Goal: Task Accomplishment & Management: Manage account settings

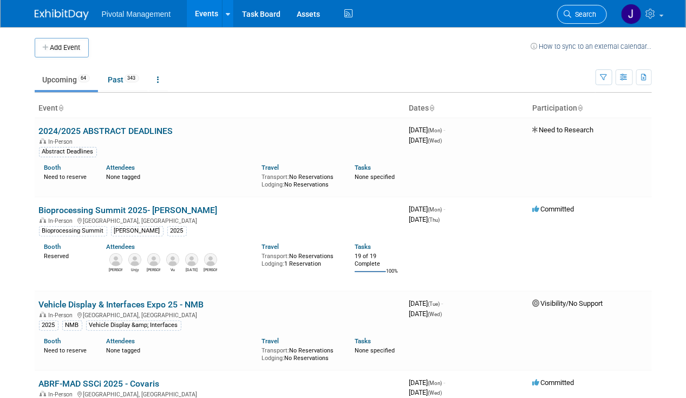
click at [577, 12] on span "Search" at bounding box center [584, 14] width 25 height 8
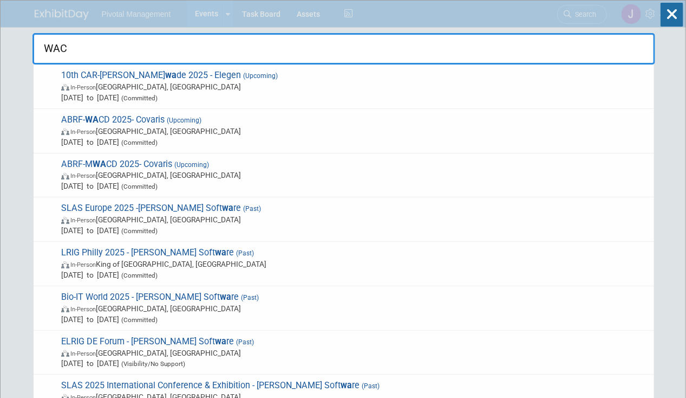
type input "WACD"
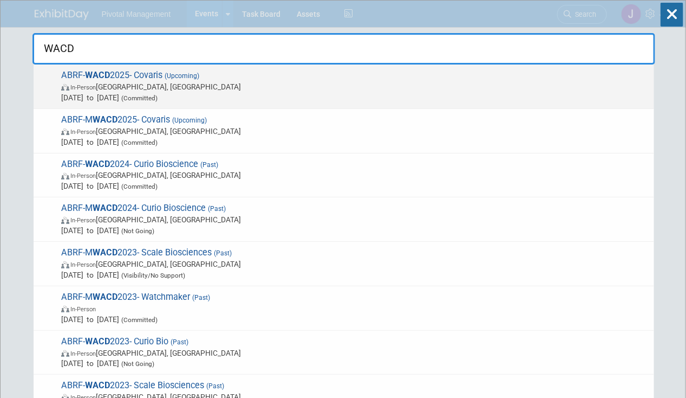
click at [246, 80] on span "ABRF- WACD 2025- Covaris (Upcoming) In-Person [GEOGRAPHIC_DATA], [GEOGRAPHIC_DA…" at bounding box center [353, 86] width 591 height 33
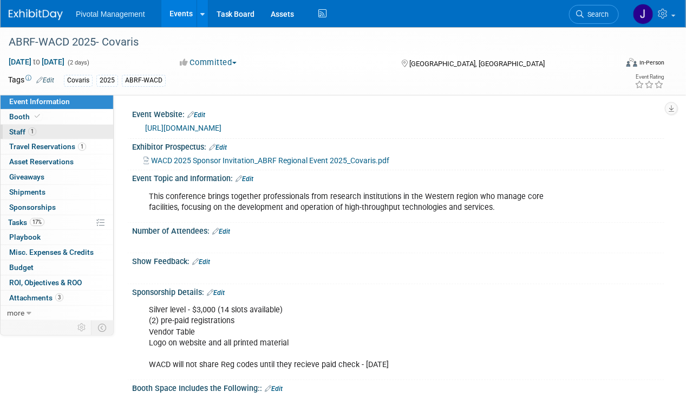
click at [47, 126] on link "1 Staff 1" at bounding box center [57, 132] width 113 height 15
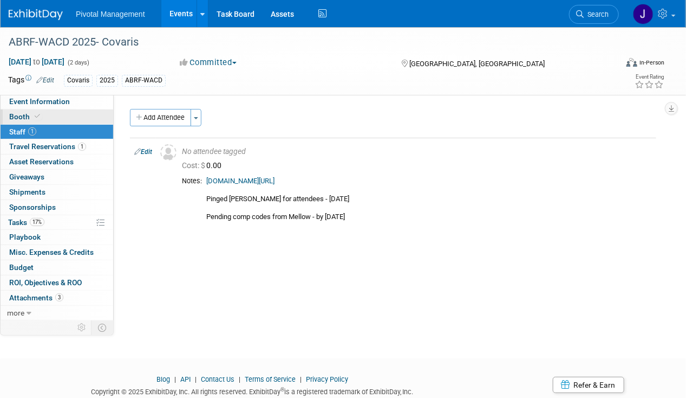
click at [47, 115] on link "Booth" at bounding box center [57, 116] width 113 height 15
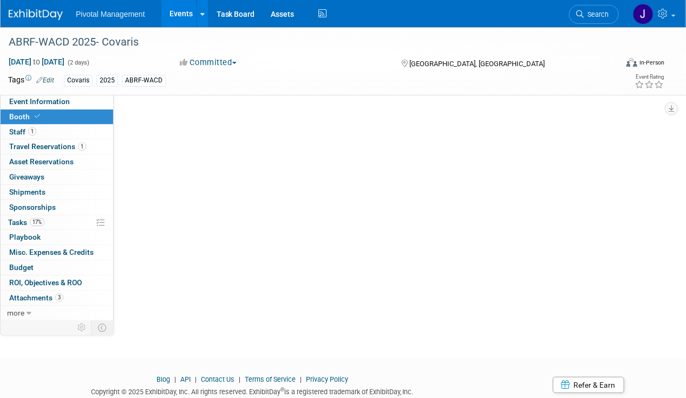
select select "Yes"
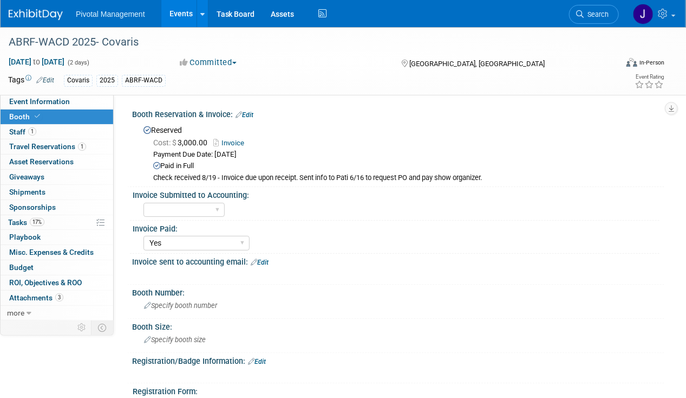
click at [243, 116] on link "Edit" at bounding box center [245, 115] width 18 height 8
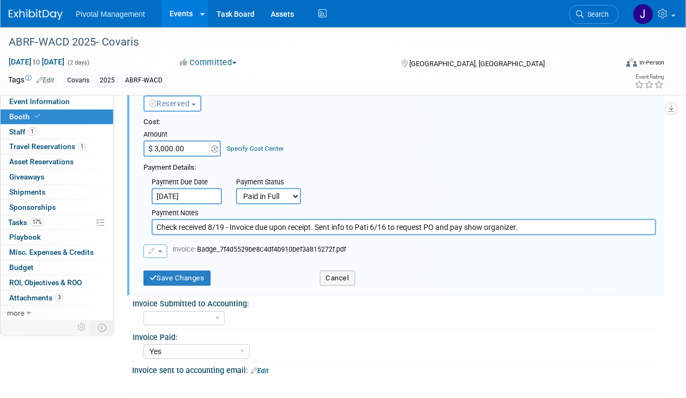
scroll to position [76, 0]
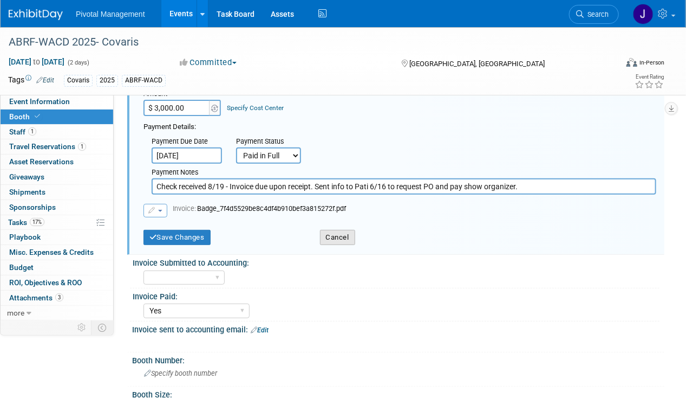
click at [335, 235] on button "Cancel" at bounding box center [337, 237] width 35 height 15
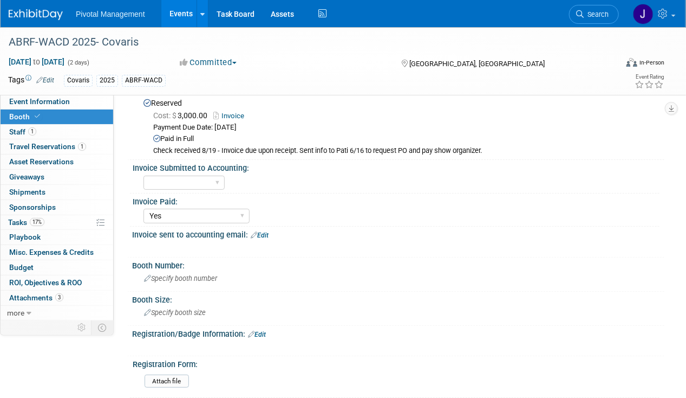
scroll to position [0, 0]
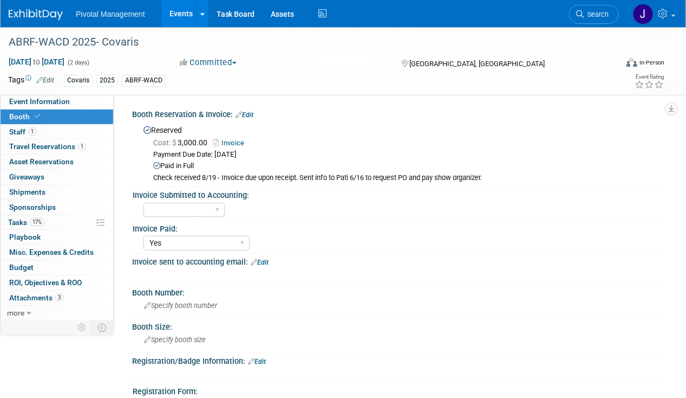
click at [241, 142] on link "Invoice" at bounding box center [231, 143] width 36 height 8
click at [242, 114] on icon at bounding box center [239, 114] width 6 height 7
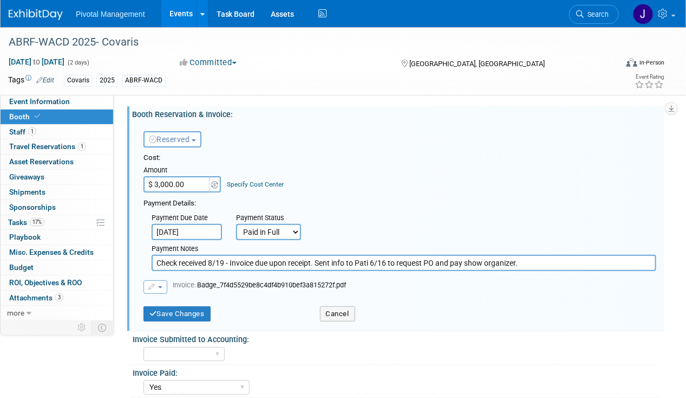
click at [149, 288] on icon "button" at bounding box center [152, 286] width 8 height 6
click at [181, 305] on link "Replace with a new file" at bounding box center [198, 303] width 108 height 15
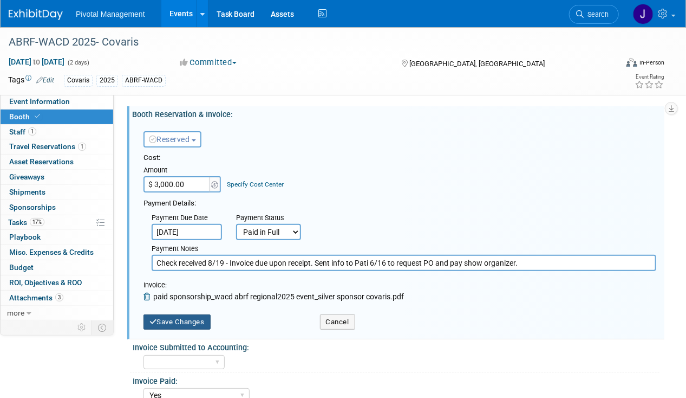
click at [199, 322] on button "Save Changes" at bounding box center [177, 321] width 67 height 15
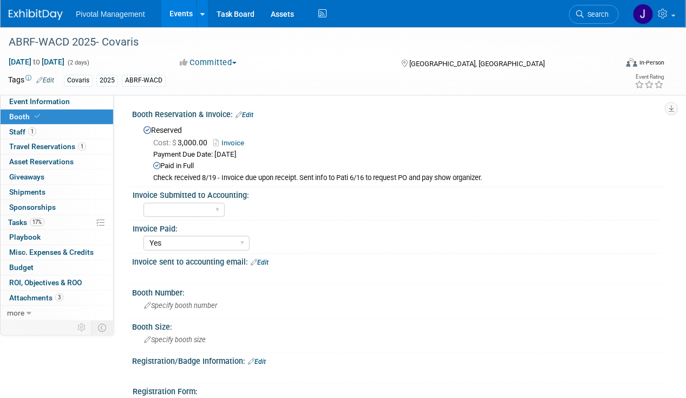
click at [19, 116] on span "Booth" at bounding box center [25, 116] width 33 height 9
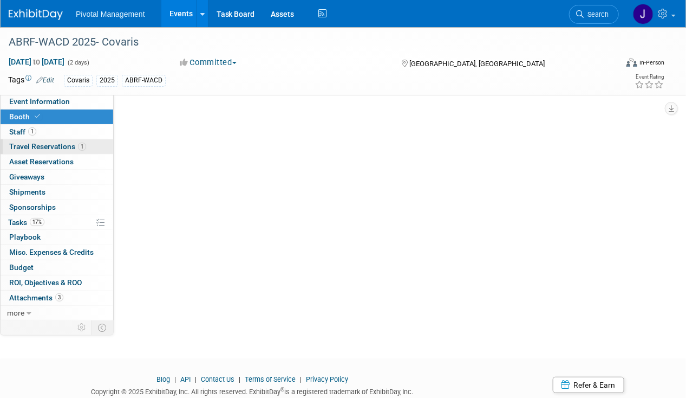
select select "Yes"
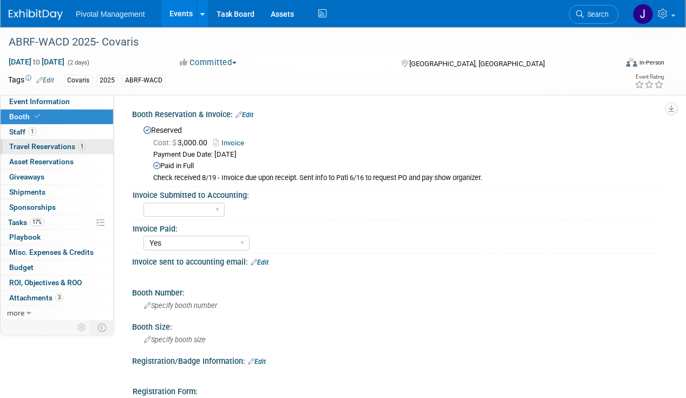
click at [29, 140] on link "1 Travel Reservations 1" at bounding box center [57, 146] width 113 height 15
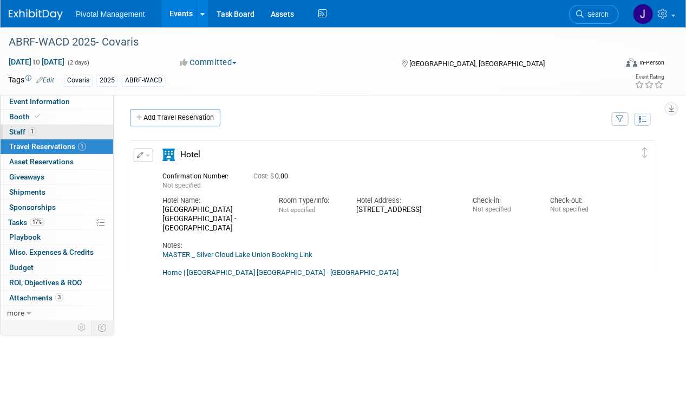
click at [32, 132] on span "1" at bounding box center [32, 131] width 8 height 8
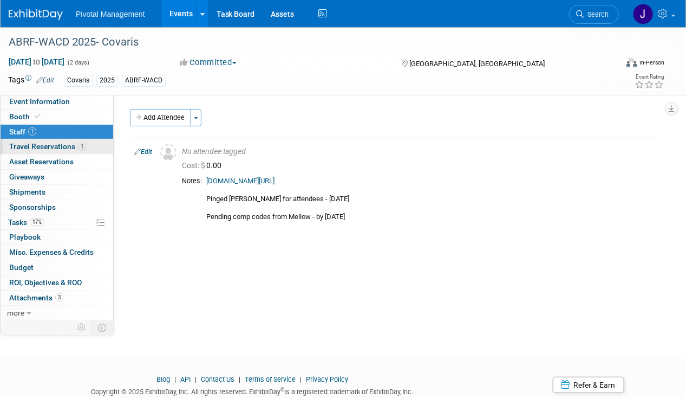
click at [29, 146] on span "Travel Reservations 1" at bounding box center [47, 146] width 77 height 9
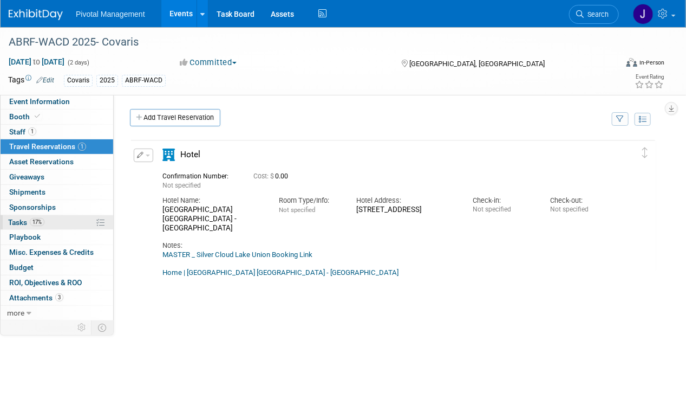
click at [33, 220] on span "17%" at bounding box center [37, 222] width 15 height 8
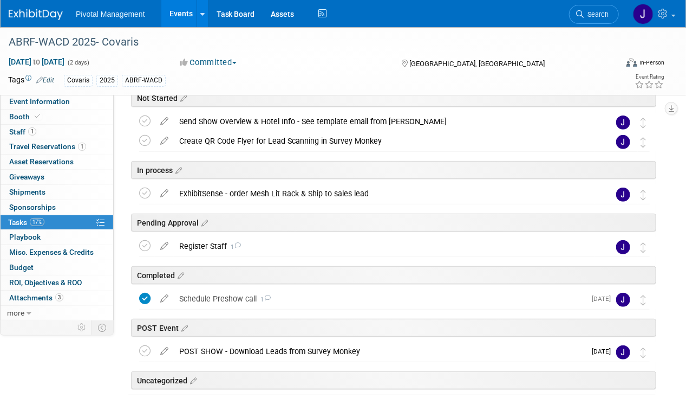
scroll to position [146, 0]
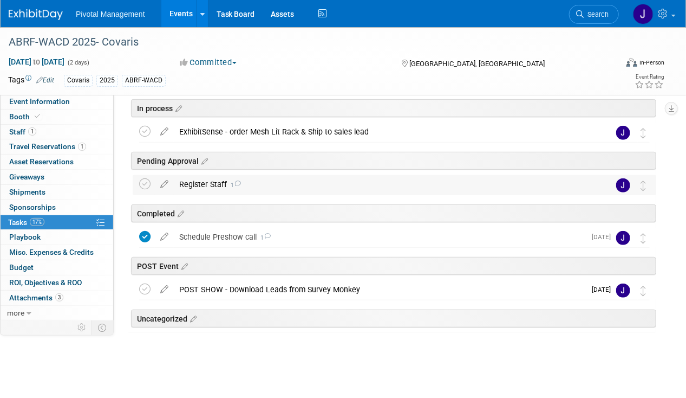
click at [193, 185] on div "Register Staff 1" at bounding box center [384, 184] width 421 height 18
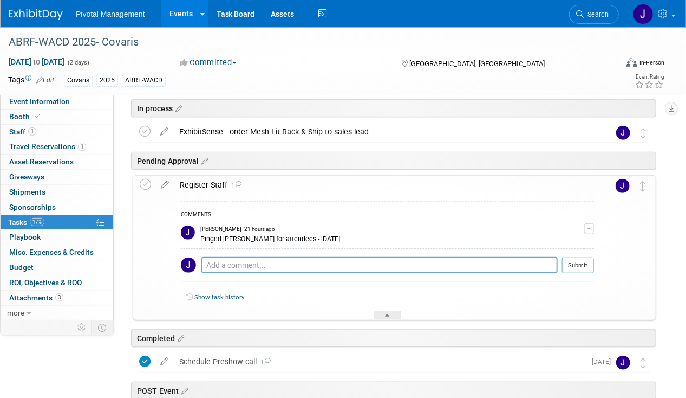
click at [236, 275] on div "Pro tip: Press Ctrl-Enter to submit comment." at bounding box center [379, 277] width 356 height 8
click at [236, 269] on textarea at bounding box center [379, 265] width 356 height 16
type textarea "Pending COMP Codes from WACD = should be sent Monday, 8/25"
click at [574, 262] on button "Submit" at bounding box center [578, 265] width 32 height 16
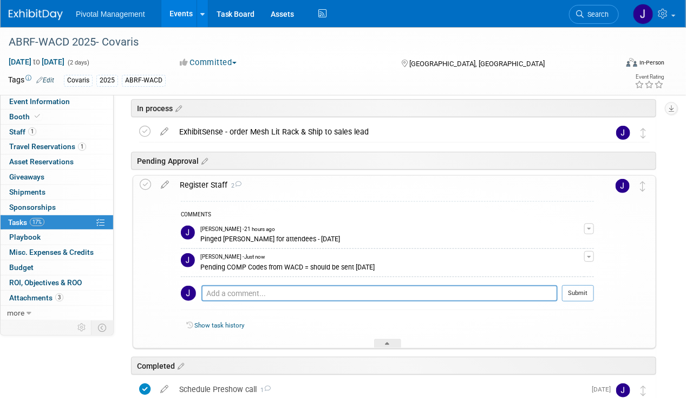
click at [174, 17] on link "Events" at bounding box center [181, 13] width 40 height 27
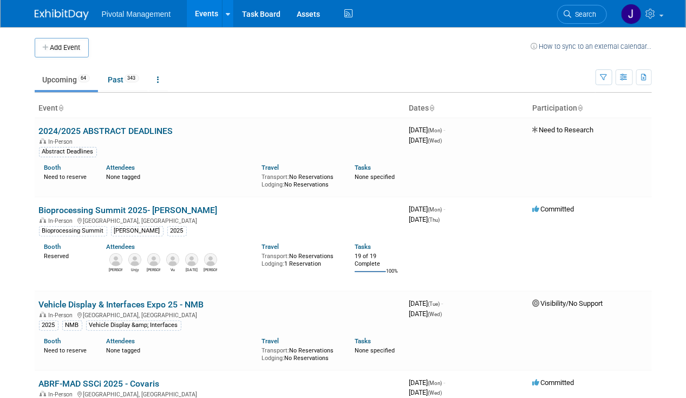
click at [580, 17] on span "Search" at bounding box center [584, 14] width 25 height 8
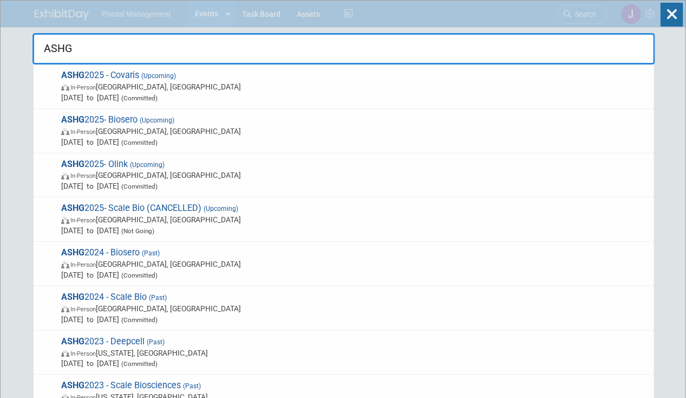
type input "ASHG"
click at [297, 75] on span "ASHG 2025 - Covaris (Upcoming) In-Person Boston, MA Oct 15, 2025 to Oct 17, 202…" at bounding box center [353, 86] width 591 height 33
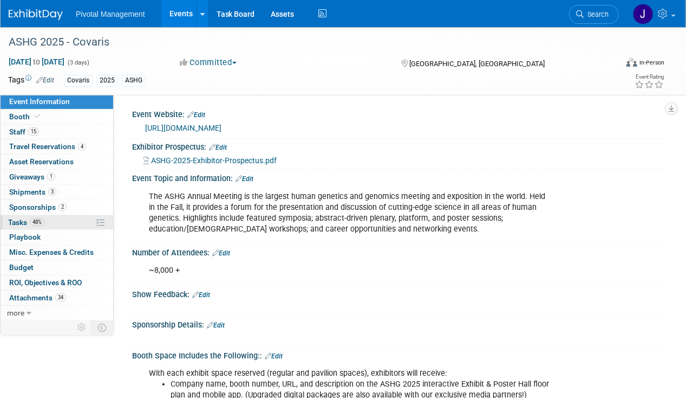
click at [78, 215] on link "48% Tasks 48%" at bounding box center [57, 222] width 113 height 15
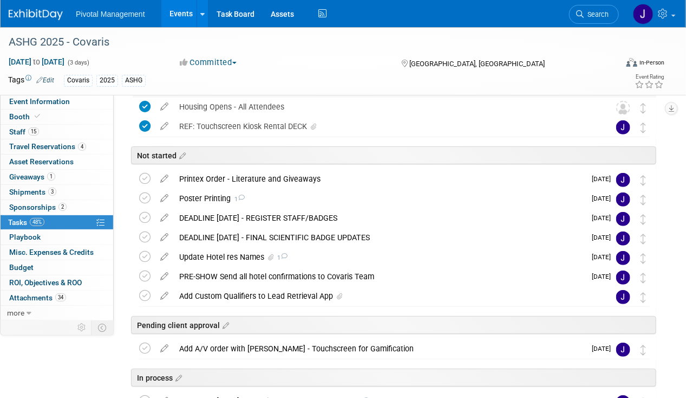
scroll to position [148, 0]
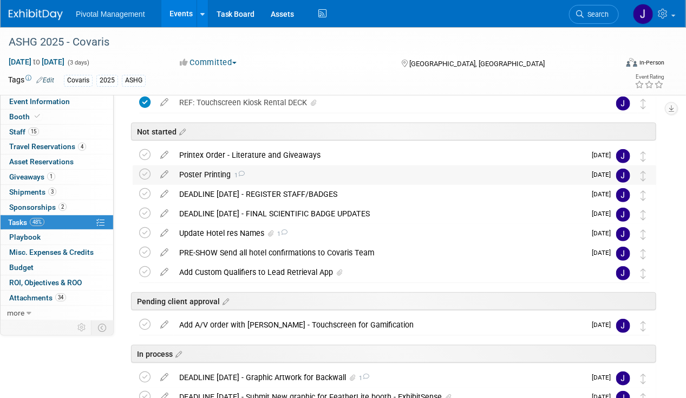
click at [218, 173] on div "Poster Printing 1" at bounding box center [380, 174] width 412 height 18
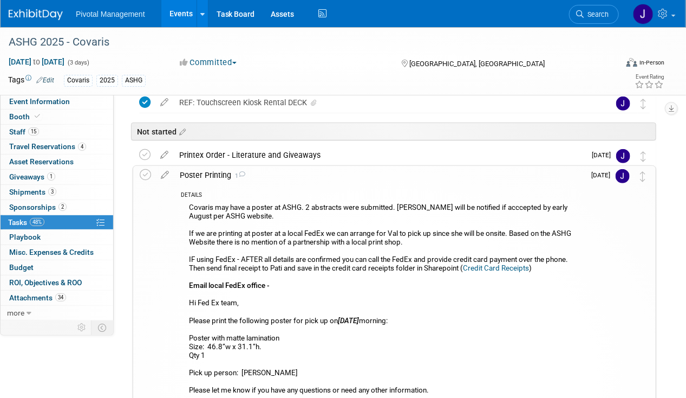
click at [218, 173] on div "Poster Printing 1" at bounding box center [379, 175] width 411 height 18
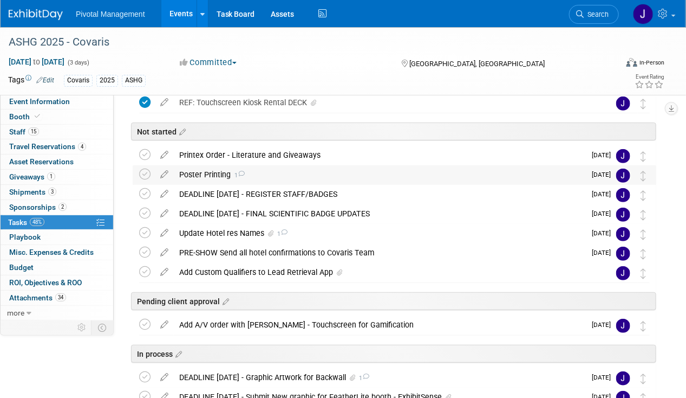
click at [218, 173] on div "Poster Printing 1" at bounding box center [380, 174] width 412 height 18
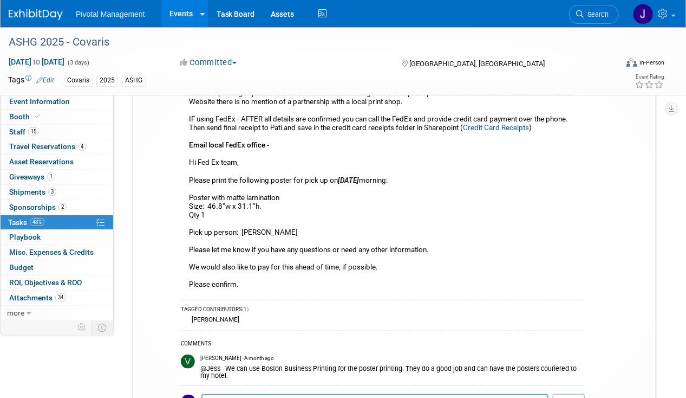
scroll to position [328, 0]
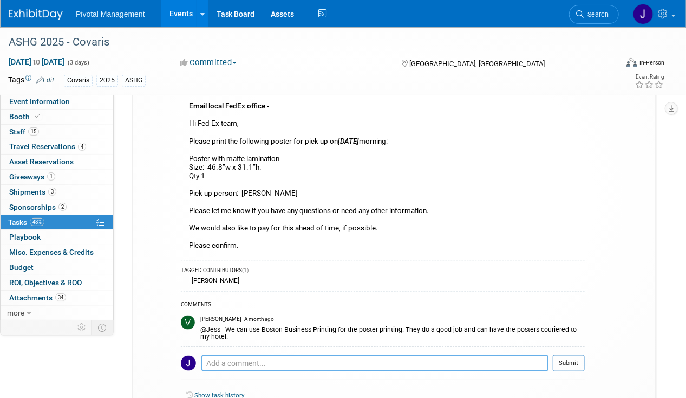
click at [243, 359] on textarea at bounding box center [374, 363] width 347 height 16
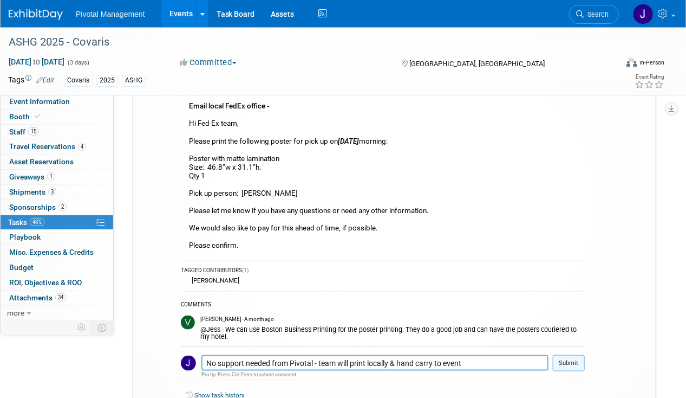
type textarea "No support needed from Pivotal - team will print locally & hand carry to event"
click at [561, 357] on button "Submit" at bounding box center [569, 363] width 32 height 16
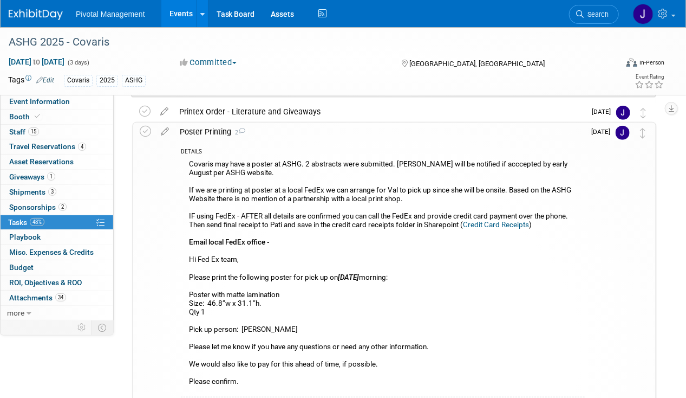
scroll to position [191, 0]
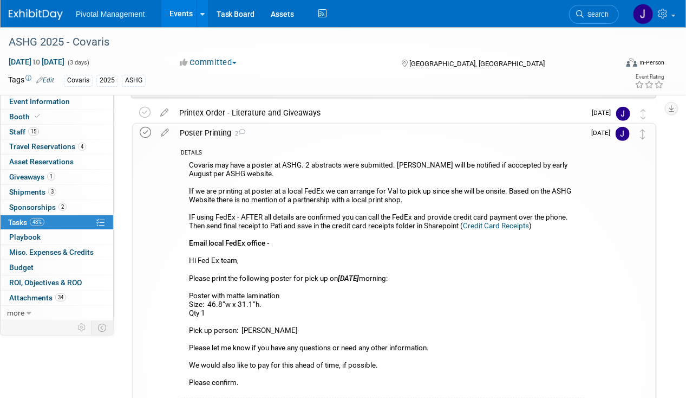
click at [148, 128] on icon at bounding box center [145, 132] width 11 height 11
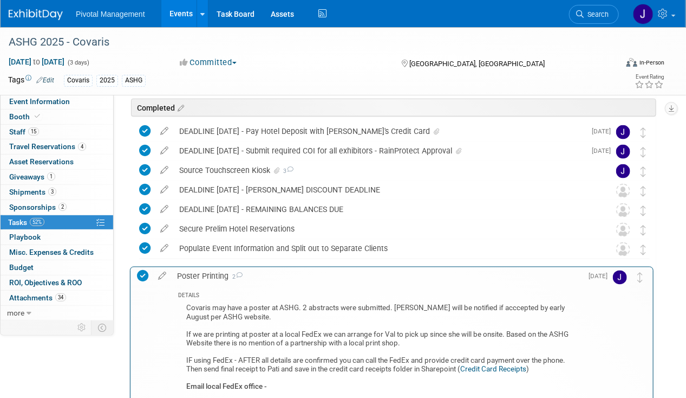
scroll to position [490, 0]
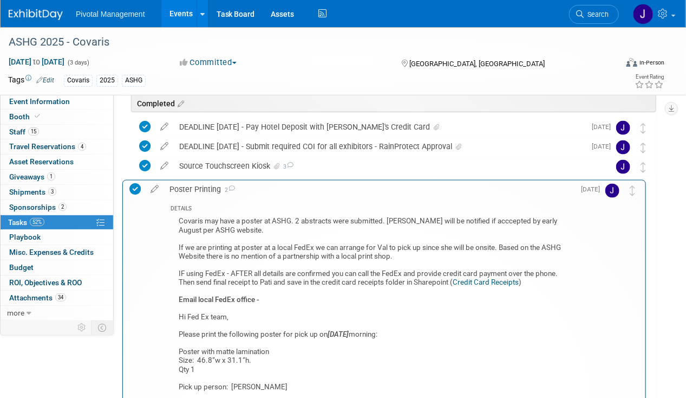
drag, startPoint x: 647, startPoint y: 134, endPoint x: 637, endPoint y: 192, distance: 58.8
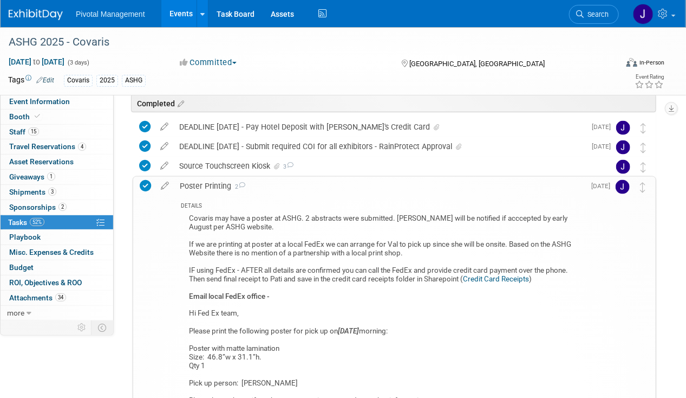
click at [401, 191] on div "Poster Printing 2" at bounding box center [379, 186] width 411 height 18
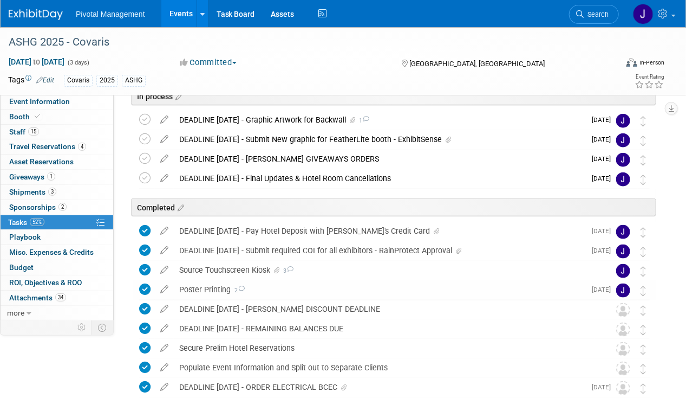
scroll to position [310, 0]
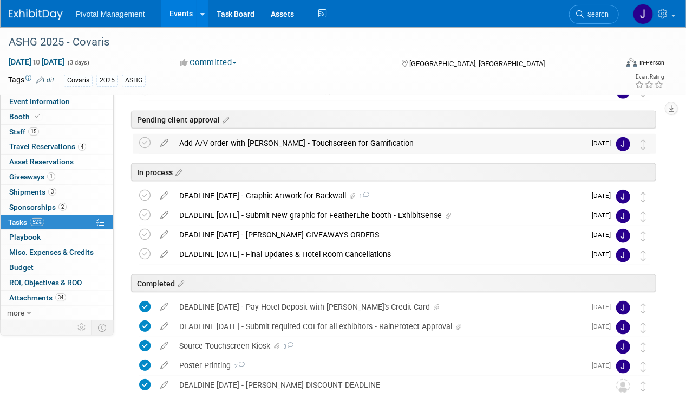
click at [299, 142] on div "Add A/V order with Freeman - Touchscreen for Gamification" at bounding box center [380, 143] width 412 height 18
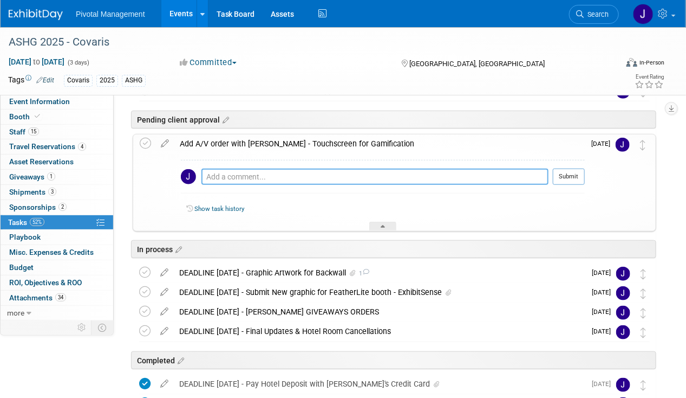
click at [249, 170] on textarea at bounding box center [374, 176] width 347 height 16
type textarea "No longer needed - budget limits - per Pati - 08.20.25"
drag, startPoint x: 146, startPoint y: 141, endPoint x: 162, endPoint y: 141, distance: 16.8
click at [146, 141] on icon at bounding box center [145, 143] width 11 height 11
click at [296, 174] on textarea at bounding box center [374, 176] width 347 height 16
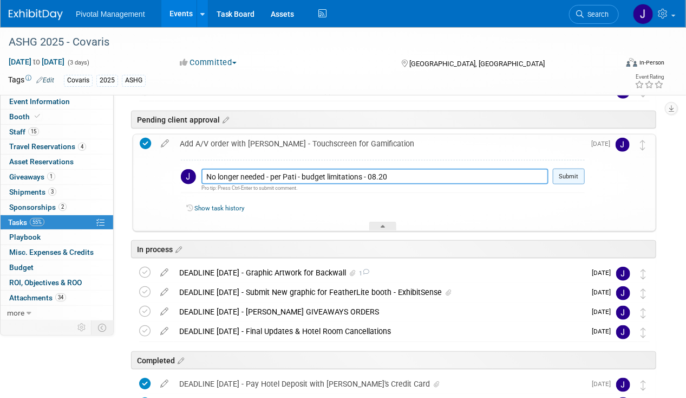
type textarea "No longer needed - per Pati - budget limitations - 08.20"
click at [571, 174] on button "Submit" at bounding box center [569, 176] width 32 height 16
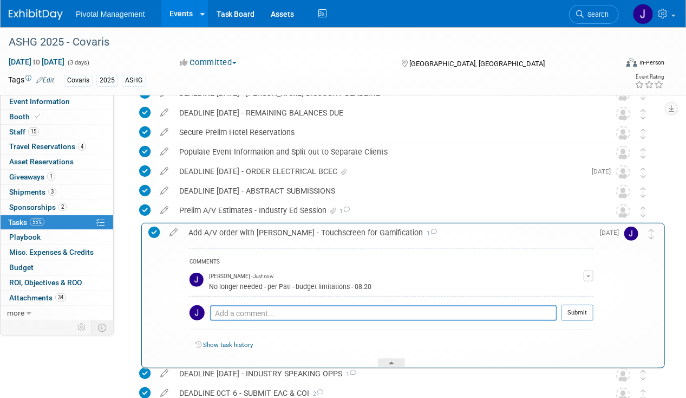
scroll to position [581, 0]
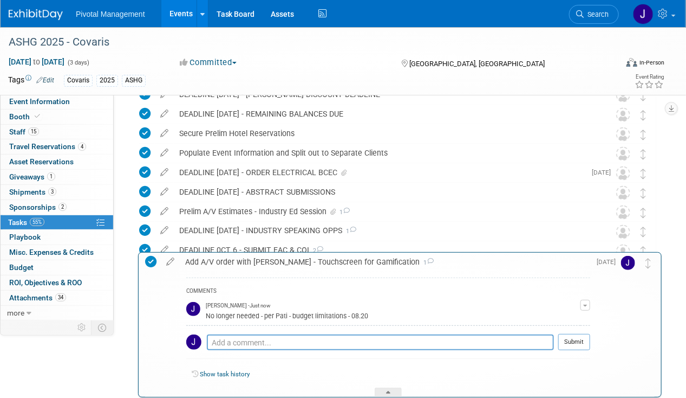
drag, startPoint x: 646, startPoint y: 144, endPoint x: 649, endPoint y: 260, distance: 116.0
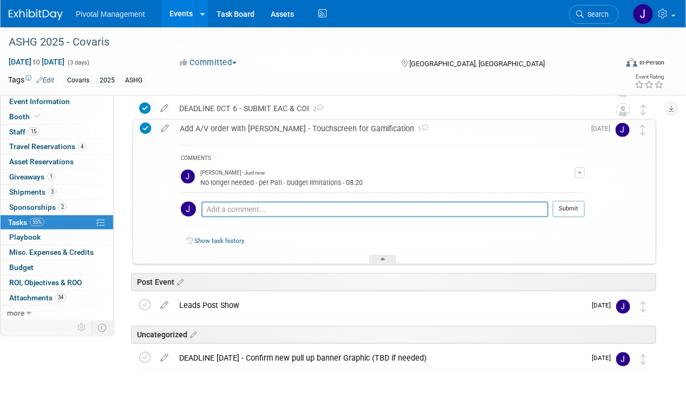
click at [346, 129] on div "Add A/V order with Freeman - Touchscreen for Gamification 1" at bounding box center [379, 129] width 411 height 18
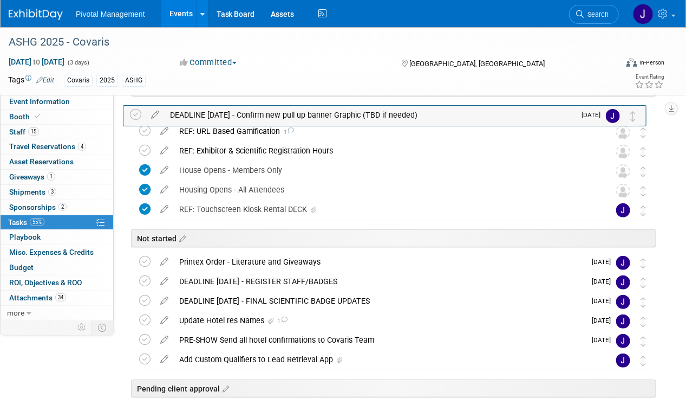
scroll to position [104, 0]
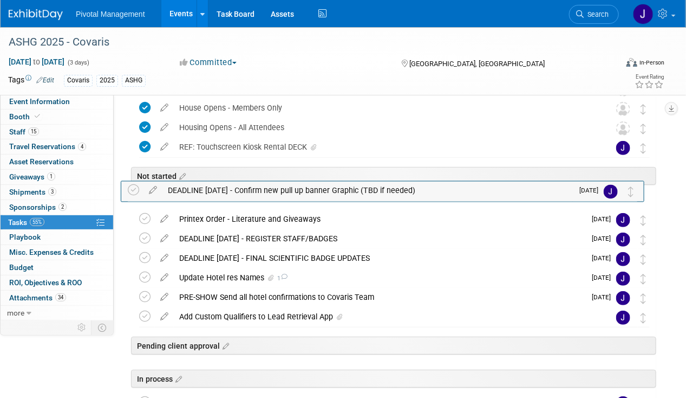
drag, startPoint x: 648, startPoint y: 320, endPoint x: 636, endPoint y: 189, distance: 131.6
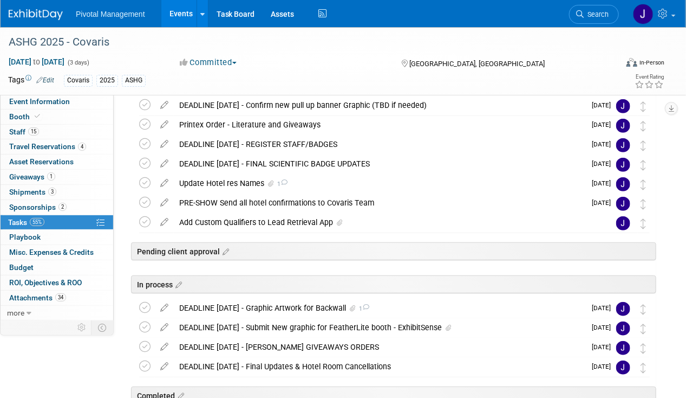
scroll to position [317, 0]
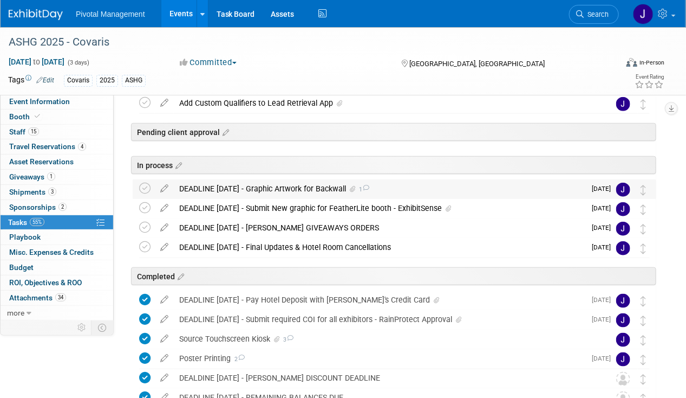
click at [334, 181] on div "DEADLINE AUG 21 - Graphic Artwork for Backwall 1" at bounding box center [380, 188] width 412 height 18
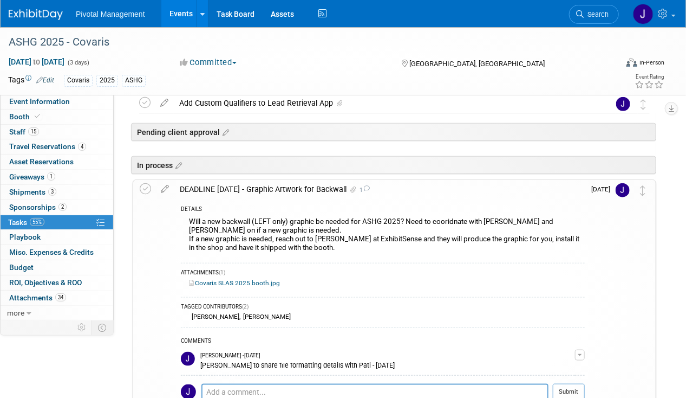
drag, startPoint x: 159, startPoint y: 188, endPoint x: 185, endPoint y: 198, distance: 27.6
click at [159, 188] on icon at bounding box center [164, 187] width 19 height 14
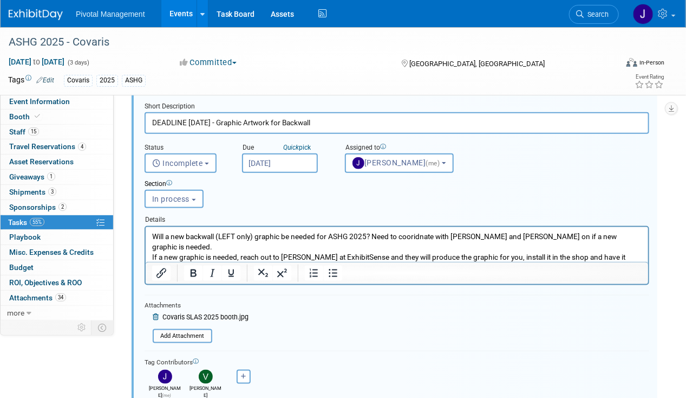
scroll to position [459, 0]
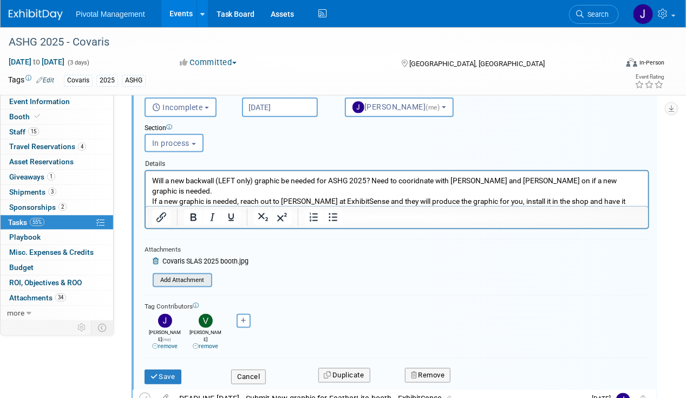
click at [186, 279] on input "file" at bounding box center [156, 280] width 110 height 12
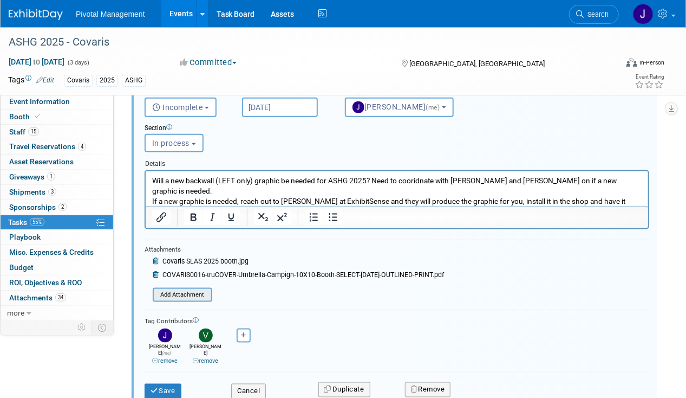
click at [203, 289] on input "file" at bounding box center [156, 295] width 110 height 12
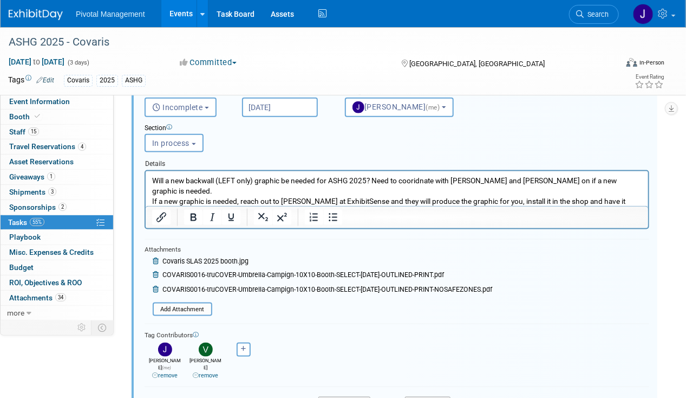
scroll to position [628, 0]
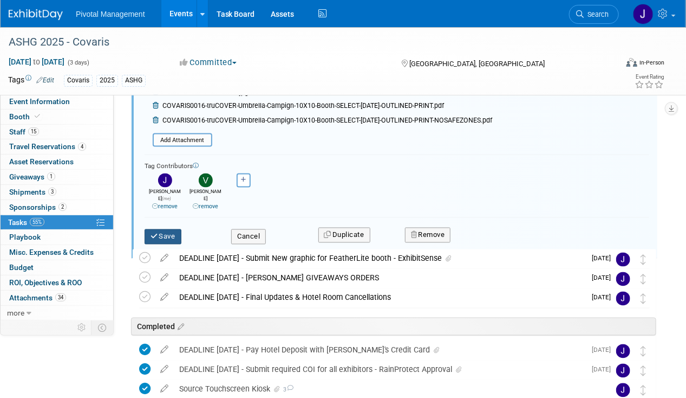
click at [165, 229] on button "Save" at bounding box center [163, 236] width 37 height 15
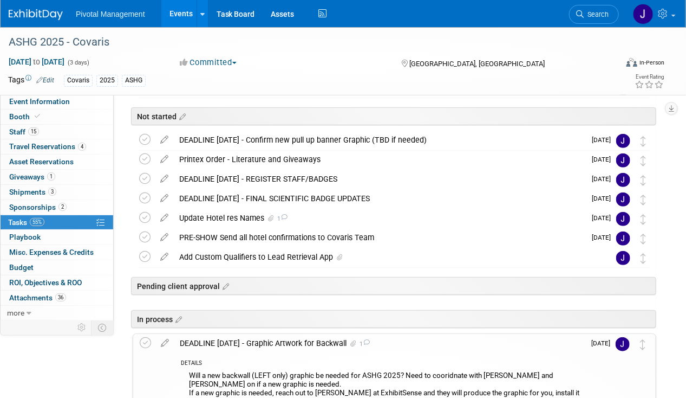
scroll to position [210, 0]
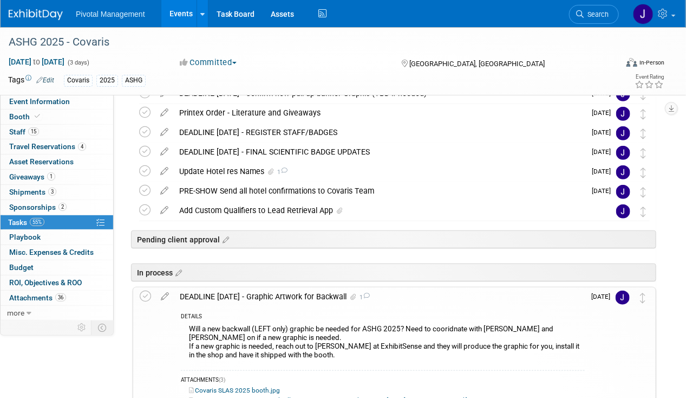
click at [232, 297] on div "DEADLINE AUG 21 - Graphic Artwork for Backwall 1" at bounding box center [379, 296] width 411 height 18
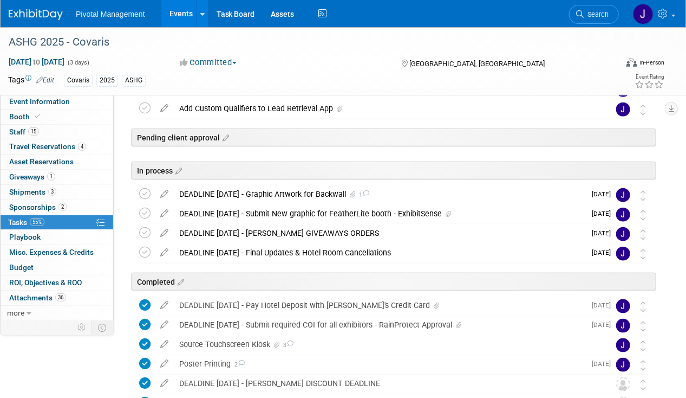
scroll to position [313, 0]
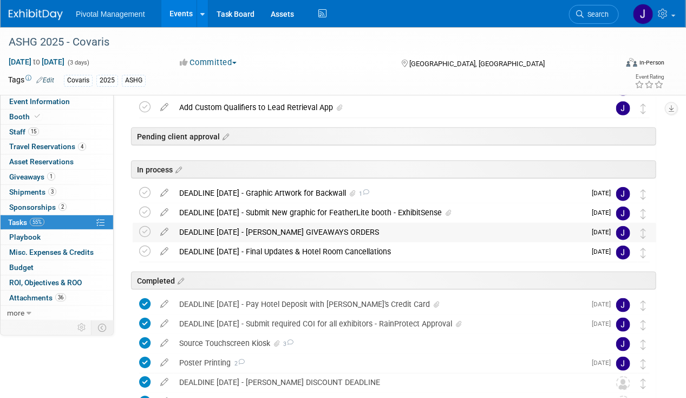
click at [334, 229] on div "DEADLINE [DATE] - [PERSON_NAME] GIVEAWAYS ORDERS" at bounding box center [380, 232] width 412 height 18
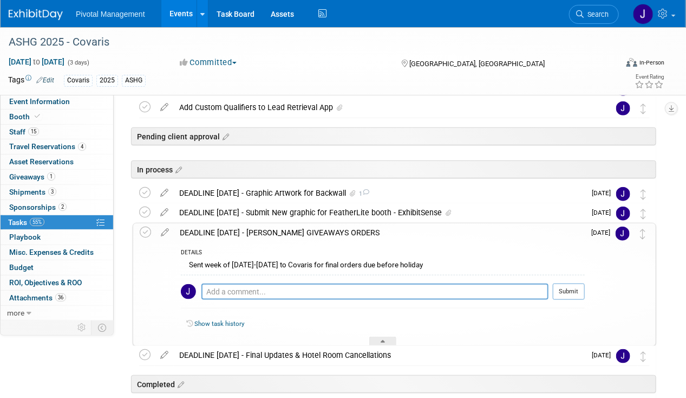
click at [333, 231] on div "DEADLINE [DATE] - [PERSON_NAME] GIVEAWAYS ORDERS" at bounding box center [379, 232] width 411 height 18
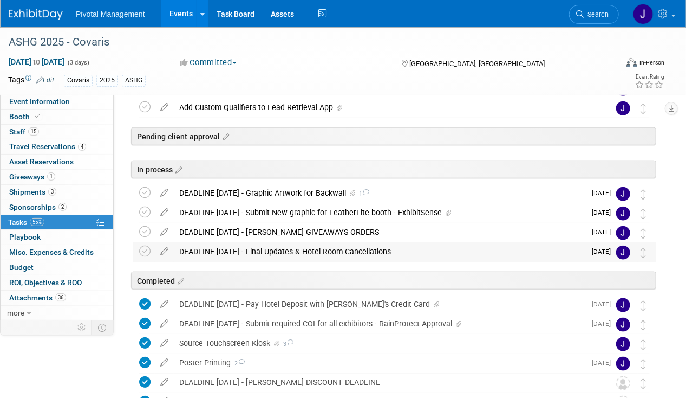
click at [330, 249] on div "DEADLINE [DATE] - Final Updates & Hotel Room Cancellations" at bounding box center [380, 251] width 412 height 18
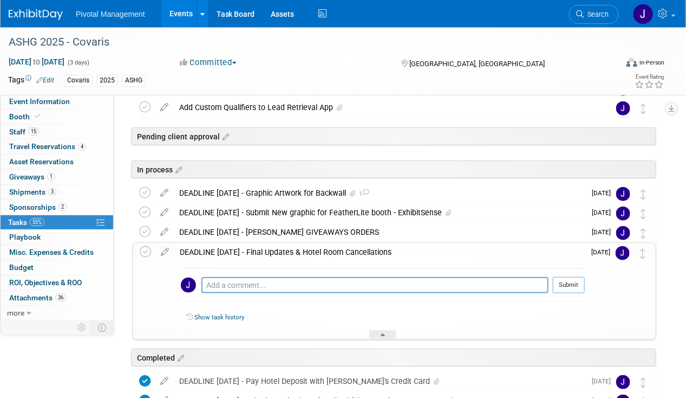
click at [331, 248] on div "DEADLINE [DATE] - Final Updates & Hotel Room Cancellations" at bounding box center [379, 252] width 411 height 18
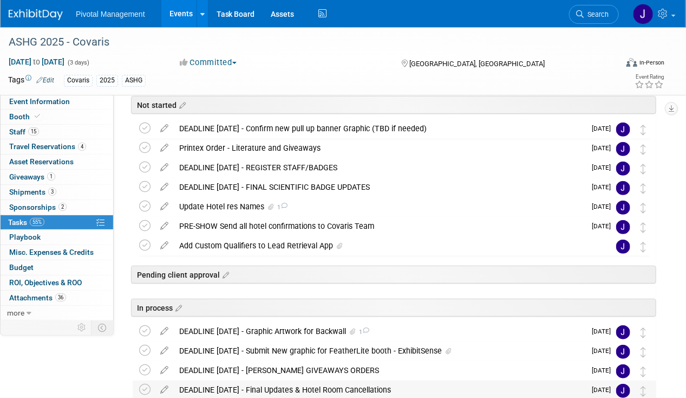
scroll to position [0, 0]
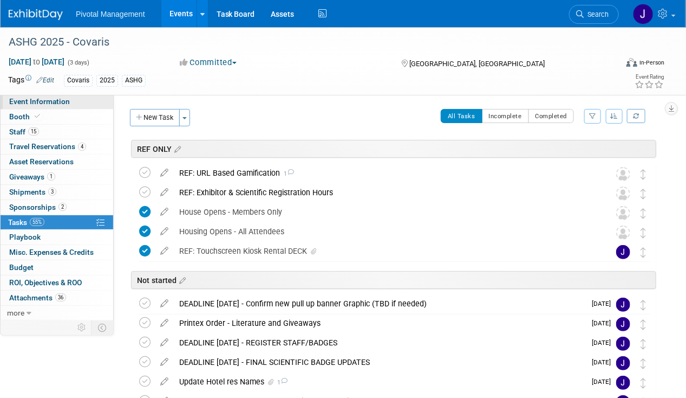
click at [42, 106] on span "Event Information" at bounding box center [39, 101] width 61 height 9
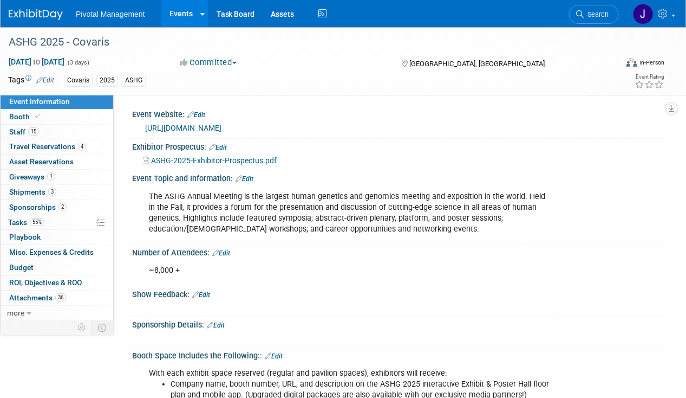
click at [42, 12] on img at bounding box center [36, 14] width 54 height 11
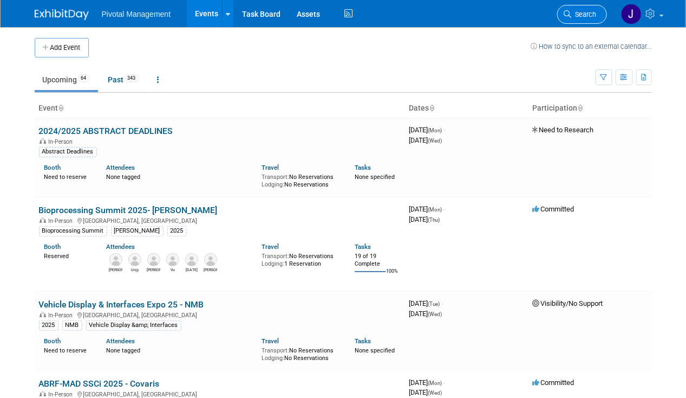
click at [586, 14] on span "Search" at bounding box center [584, 14] width 25 height 8
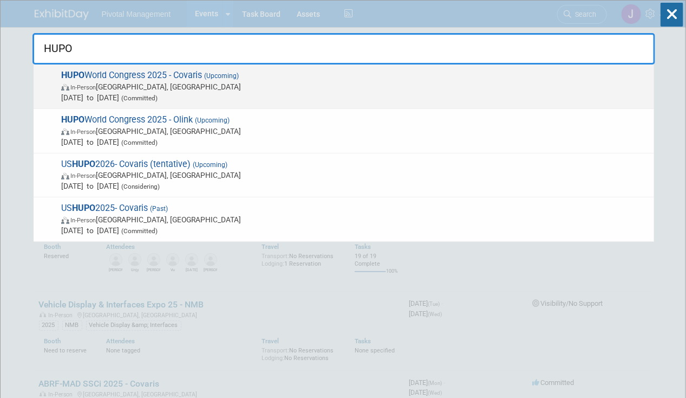
type input "HUPO"
click at [396, 80] on span "HUPO World Congress 2025 - Covaris (Upcoming) In-Person Toronto, Canada Nov 9, …" at bounding box center [353, 86] width 591 height 33
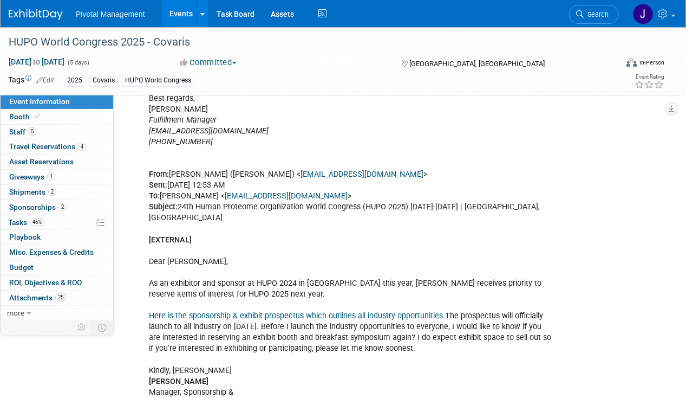
scroll to position [1187, 0]
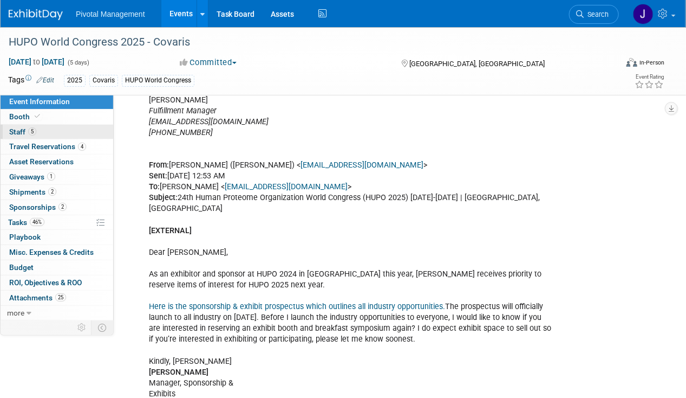
click at [27, 127] on span "Staff 5" at bounding box center [22, 131] width 27 height 9
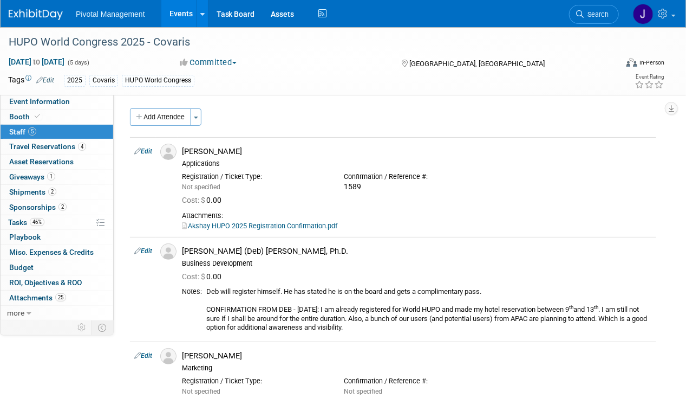
scroll to position [0, 0]
click at [148, 115] on button "Add Attendee" at bounding box center [160, 117] width 61 height 17
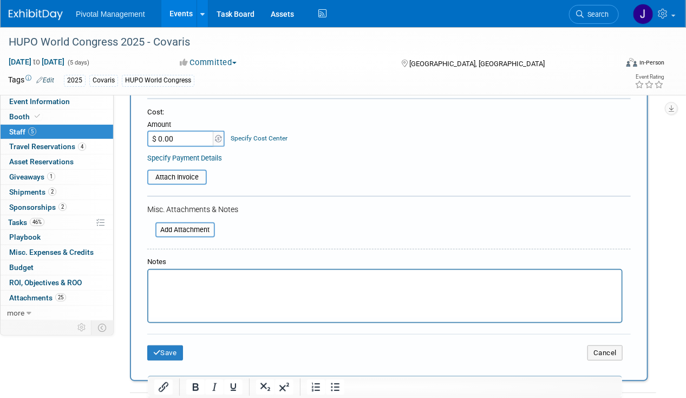
scroll to position [209, 0]
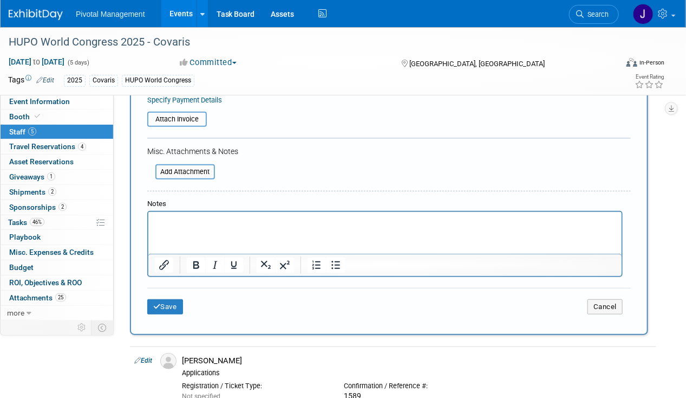
click at [207, 223] on p "Rich Text Area. Press ALT-0 for help." at bounding box center [384, 221] width 461 height 11
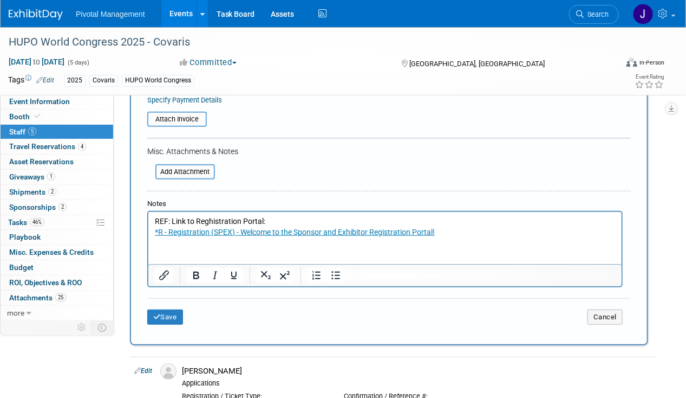
click at [212, 220] on p "REF: Link to Reghistration Portal:" at bounding box center [384, 221] width 461 height 11
click at [510, 229] on p "*R - Registration (SPEX) - Welcome to the Sponsor and Exhibitor Registration Po…" at bounding box center [384, 232] width 461 height 11
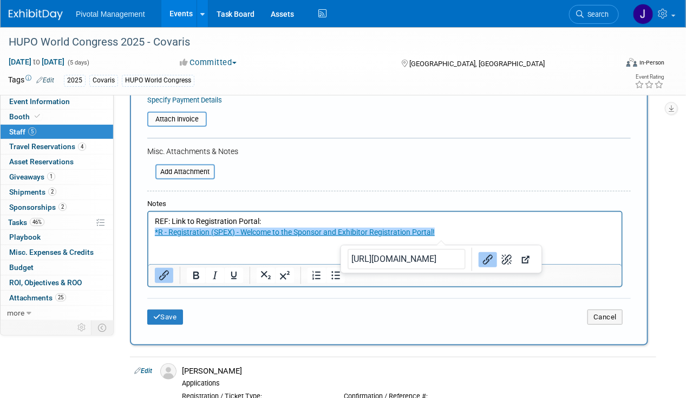
click at [504, 232] on p "*R - Registration (SPEX) - Welcome to the Sponsor and Exhibitor Registration Po…" at bounding box center [384, 232] width 461 height 11
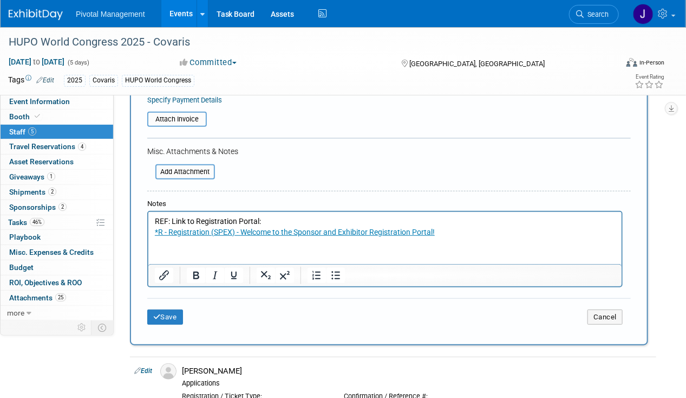
drag, startPoint x: 502, startPoint y: 232, endPoint x: 293, endPoint y: 424, distance: 283.7
click at [148, 214] on html "REF: Link to Registration Portal: *R - Registration (SPEX) - Welcome to the Spo…" at bounding box center [384, 224] width 473 height 25
copy body "REF: Link to Registration Portal: *R - Registration (SPEX) - Welcome to the Spo…"
click at [168, 320] on button "Save" at bounding box center [165, 316] width 36 height 15
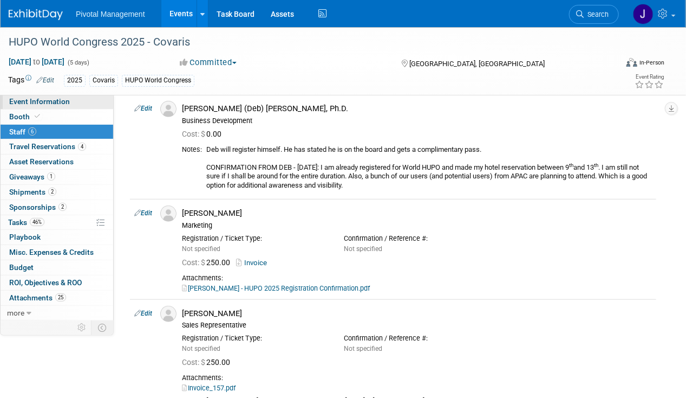
click at [54, 108] on link "Event Information" at bounding box center [57, 101] width 113 height 15
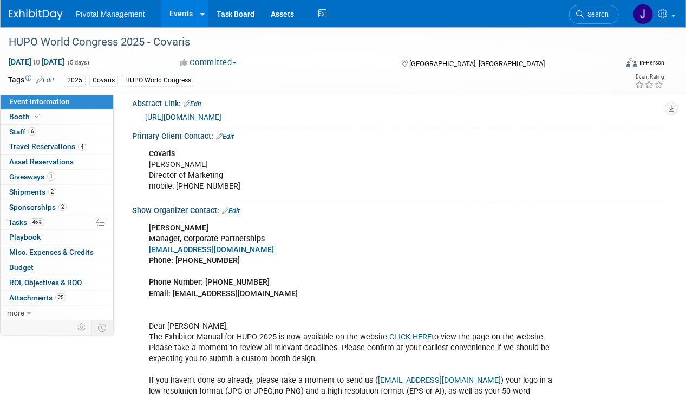
scroll to position [833, 0]
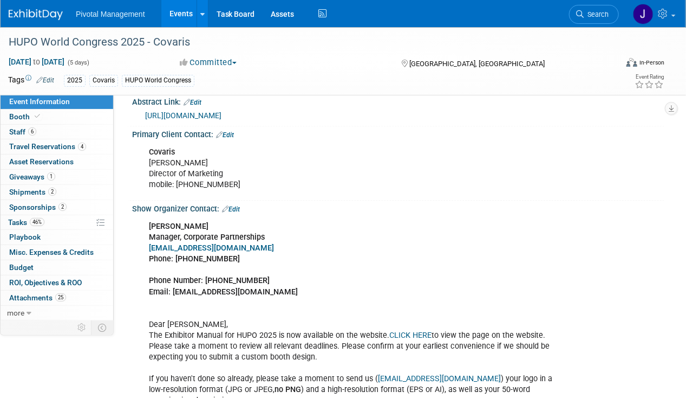
click at [235, 205] on link "Edit" at bounding box center [231, 209] width 18 height 8
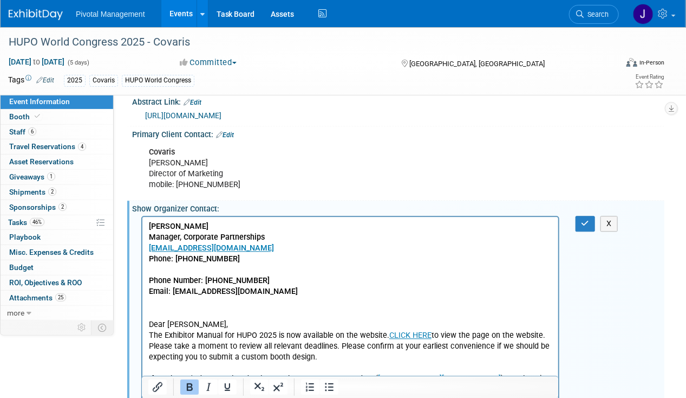
scroll to position [0, 0]
click at [578, 217] on button "button" at bounding box center [586, 224] width 20 height 16
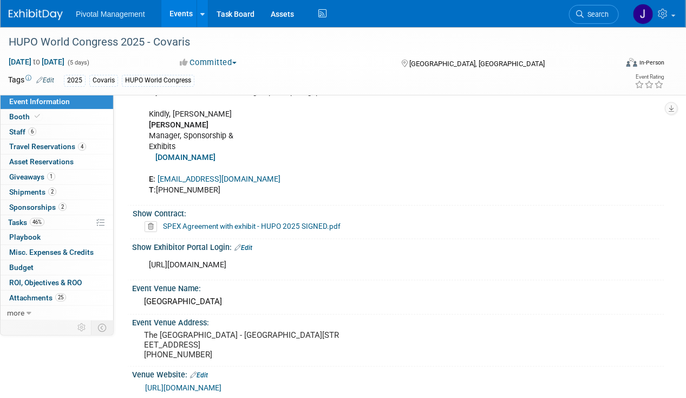
scroll to position [1489, 0]
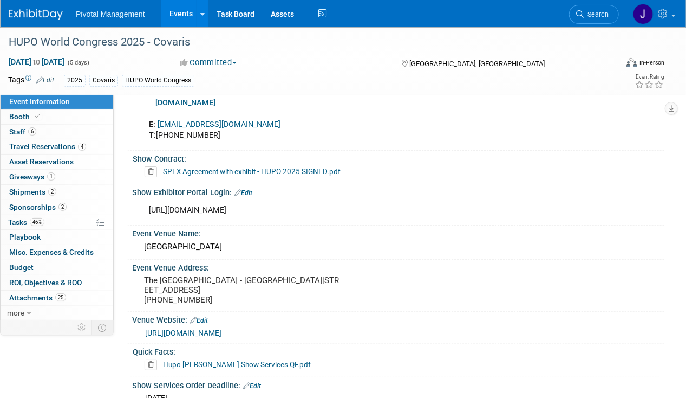
click at [251, 189] on link "Edit" at bounding box center [244, 193] width 18 height 8
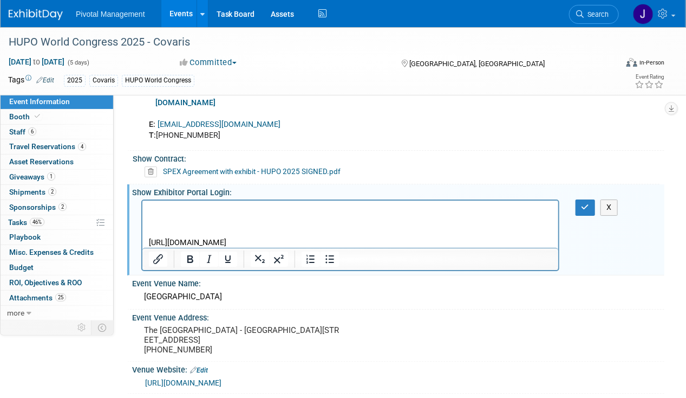
scroll to position [0, 0]
click at [167, 208] on p "Rich Text Area. Press ALT-0 for help." at bounding box center [350, 210] width 404 height 11
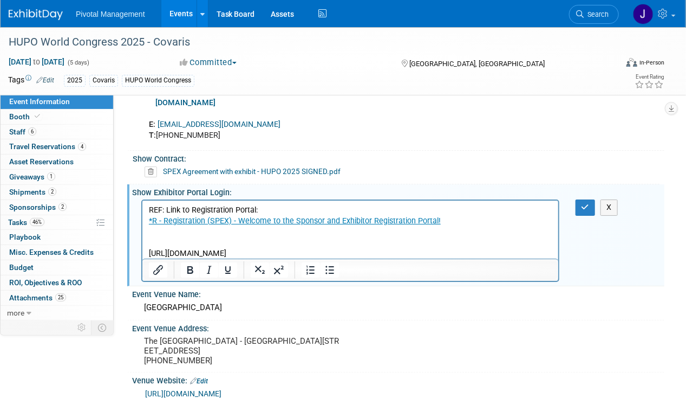
click at [285, 206] on p "REF: Link to Registration Portal:" at bounding box center [350, 210] width 404 height 11
drag, startPoint x: 165, startPoint y: 210, endPoint x: 284, endPoint y: 391, distance: 216.3
click at [142, 207] on html "REF: Link to Registration Portal: *R - Registration (SPEX) - Welcome to the Spo…" at bounding box center [350, 229] width 416 height 58
click at [446, 222] on p "*R - Registration (SPEX) - Welcome to the Sponsor and Exhibitor Registration Po…" at bounding box center [350, 221] width 404 height 11
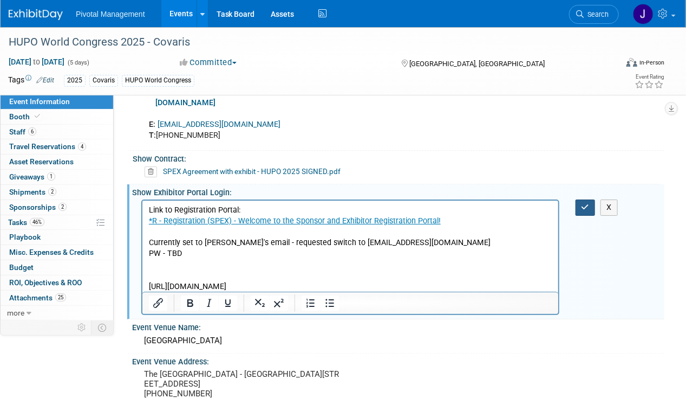
click at [578, 199] on button "button" at bounding box center [586, 207] width 20 height 16
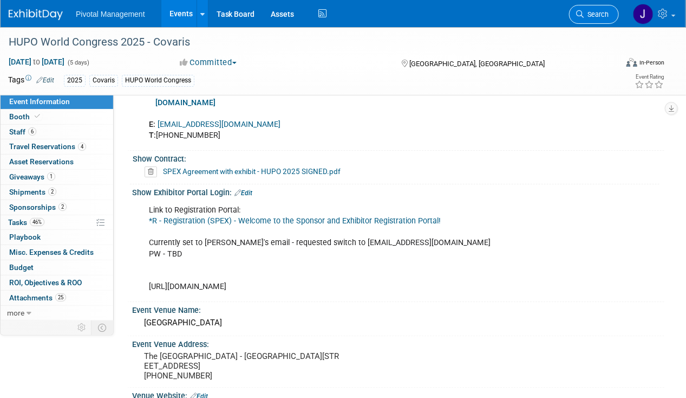
click at [604, 18] on span "Search" at bounding box center [596, 14] width 25 height 8
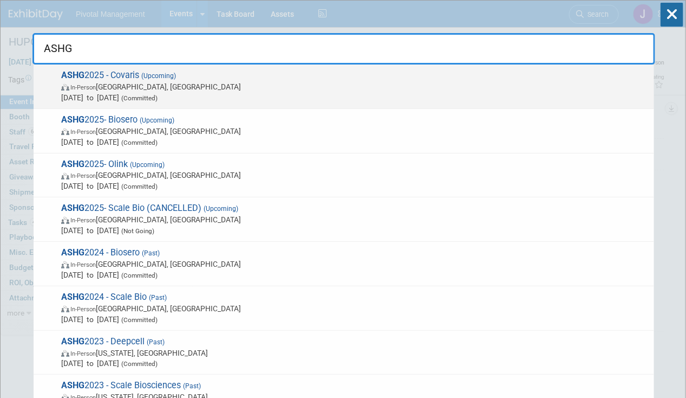
type input "ASHG"
click at [149, 86] on span "In-Person Boston, MA" at bounding box center [355, 86] width 588 height 11
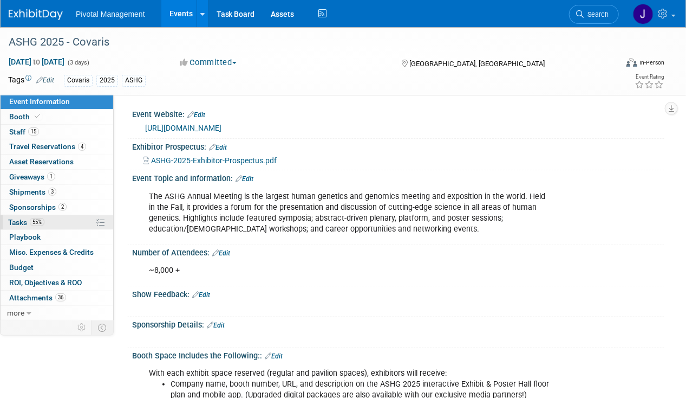
click at [31, 220] on span "55%" at bounding box center [37, 222] width 15 height 8
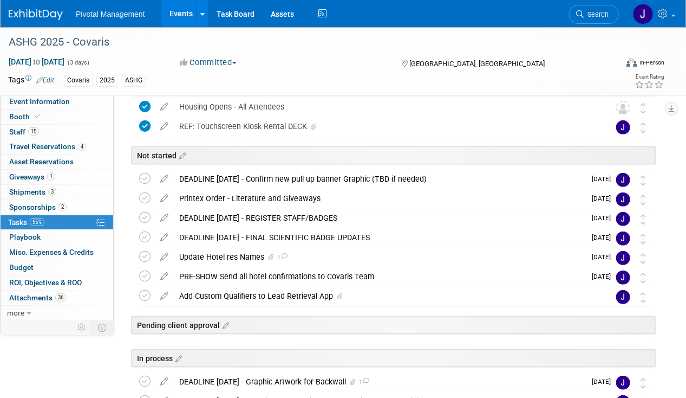
scroll to position [128, 0]
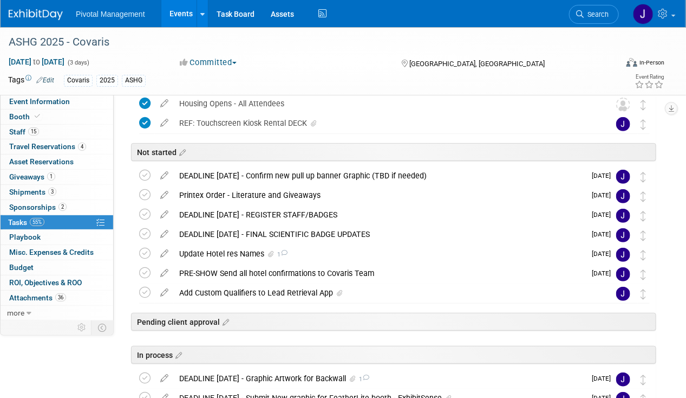
click at [182, 10] on link "Events" at bounding box center [181, 13] width 40 height 27
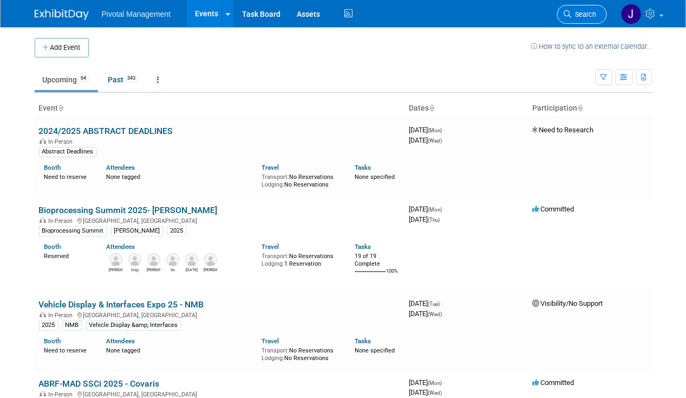
click at [585, 14] on span "Search" at bounding box center [584, 14] width 25 height 8
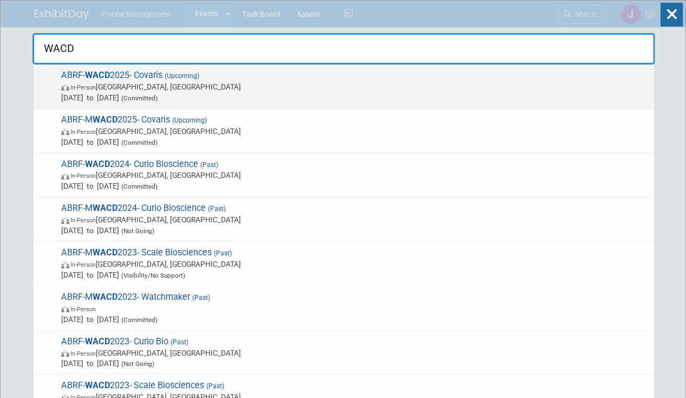
type input "WACD"
click at [220, 81] on span "In-Person Seattle, WA" at bounding box center [355, 86] width 588 height 11
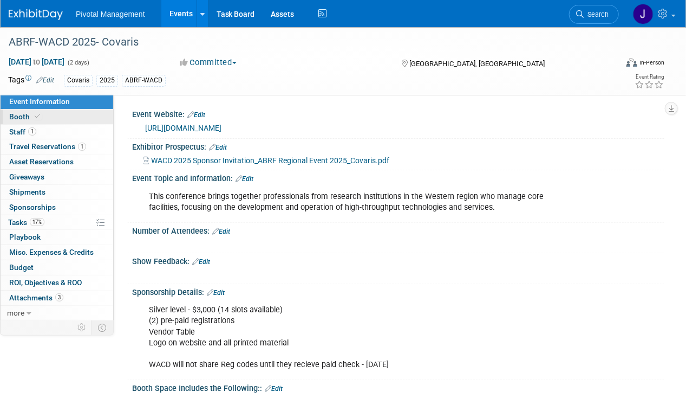
click at [58, 121] on link "Booth" at bounding box center [57, 116] width 113 height 15
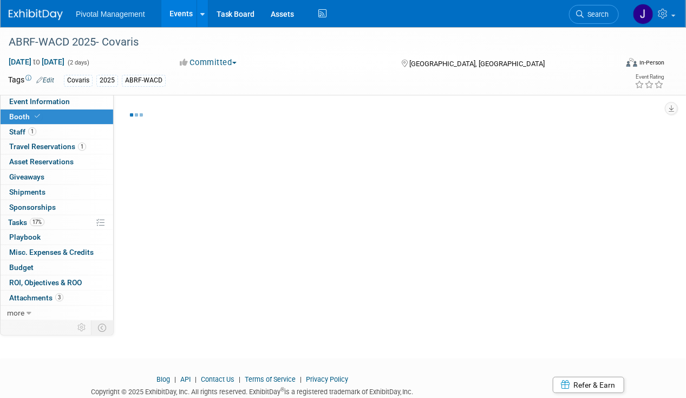
select select "Yes"
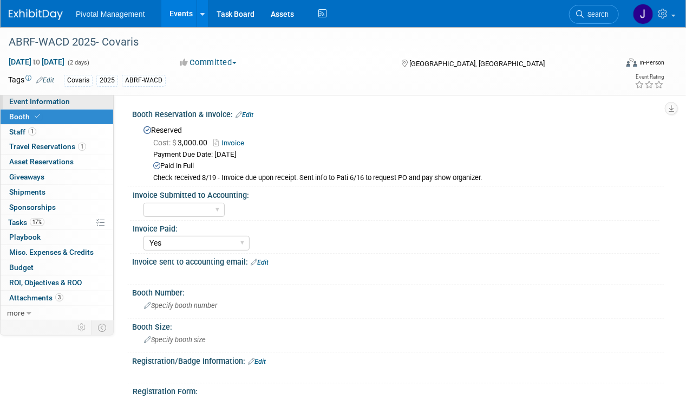
click at [66, 106] on link "Event Information" at bounding box center [57, 101] width 113 height 15
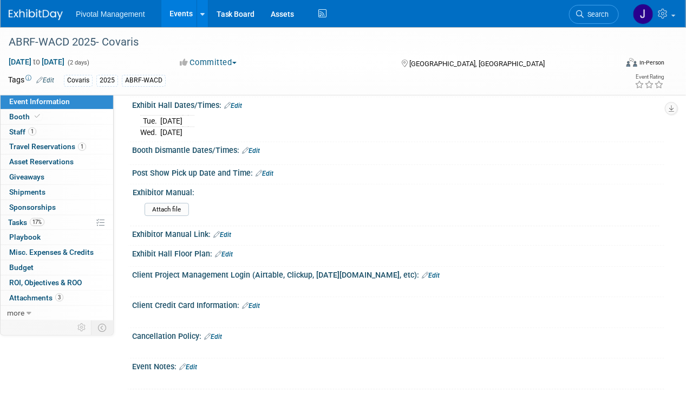
scroll to position [1116, 0]
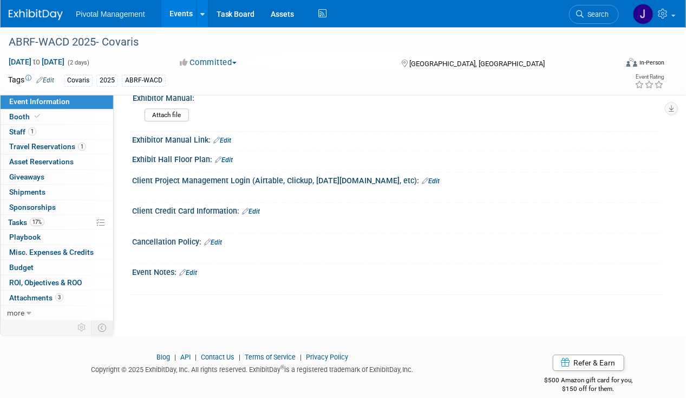
click at [189, 22] on link "Events" at bounding box center [181, 13] width 40 height 27
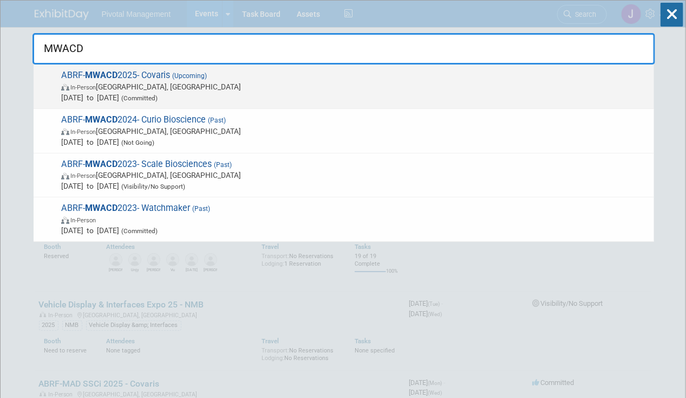
type input "MWACD"
click at [245, 77] on span "ABRF- MWACD 2025- Covaris (Upcoming) In-Person Madison, WI Oct 22, 2025 to Oct …" at bounding box center [353, 86] width 591 height 33
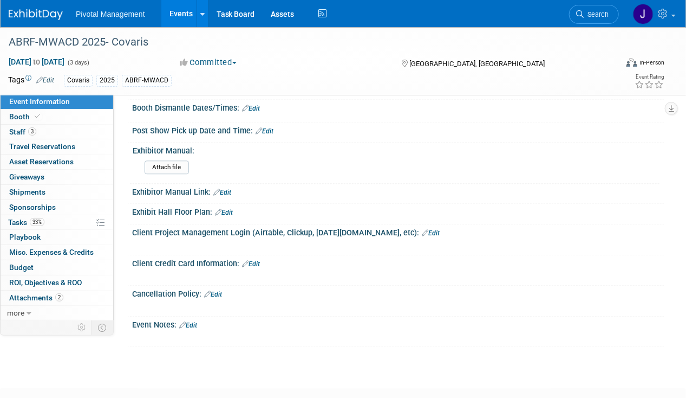
scroll to position [979, 0]
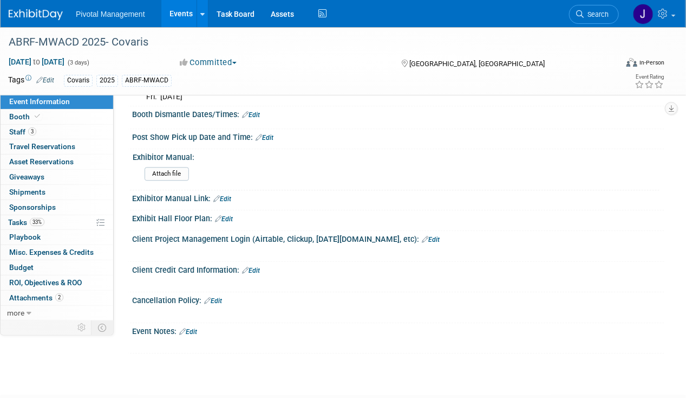
click at [230, 222] on link "Edit" at bounding box center [224, 219] width 18 height 8
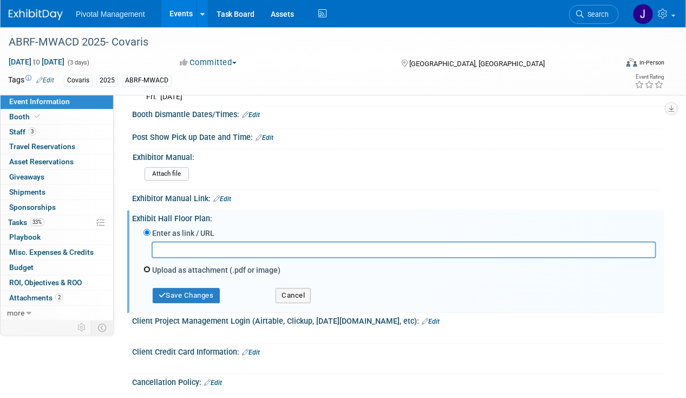
click at [144, 272] on input "Upload as attachment (.pdf or image)" at bounding box center [147, 268] width 7 height 7
radio input "true"
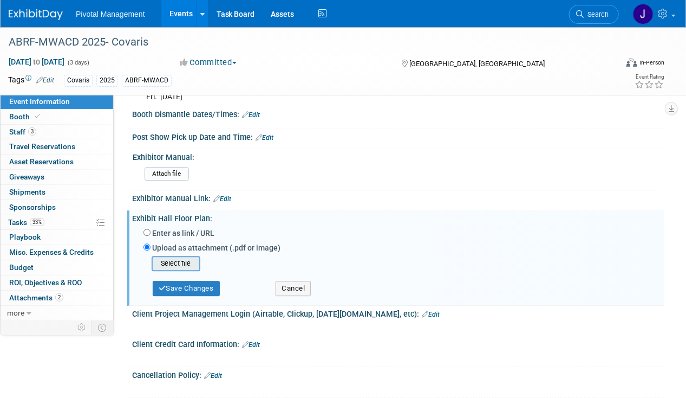
click at [167, 270] on input "file" at bounding box center [134, 263] width 129 height 13
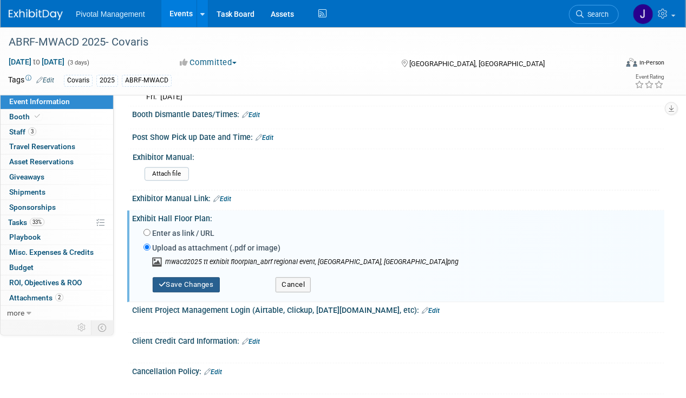
click at [187, 290] on button "Save Changes" at bounding box center [186, 284] width 67 height 15
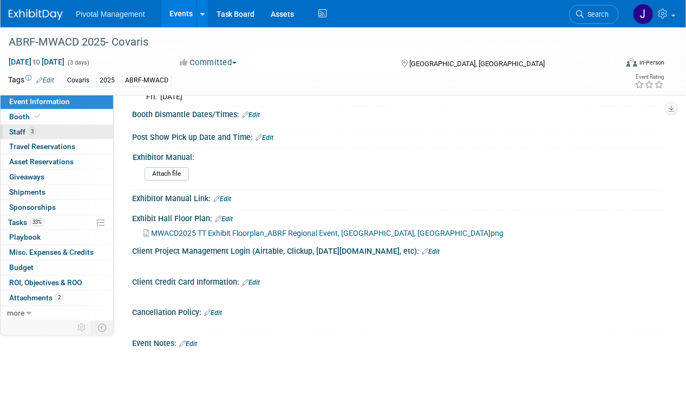
click at [69, 127] on link "3 Staff 3" at bounding box center [57, 132] width 113 height 15
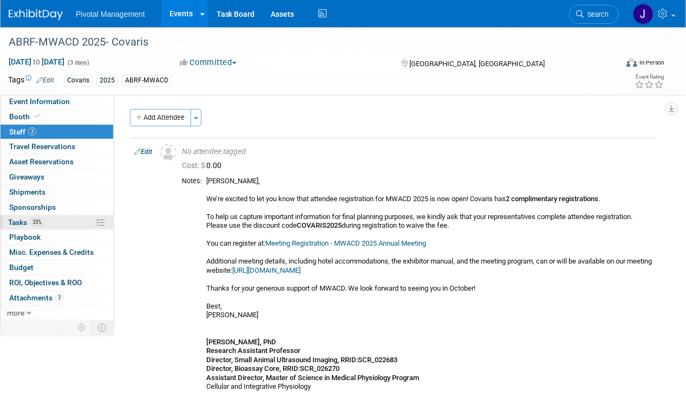
click at [49, 218] on link "33% Tasks 33%" at bounding box center [57, 222] width 113 height 15
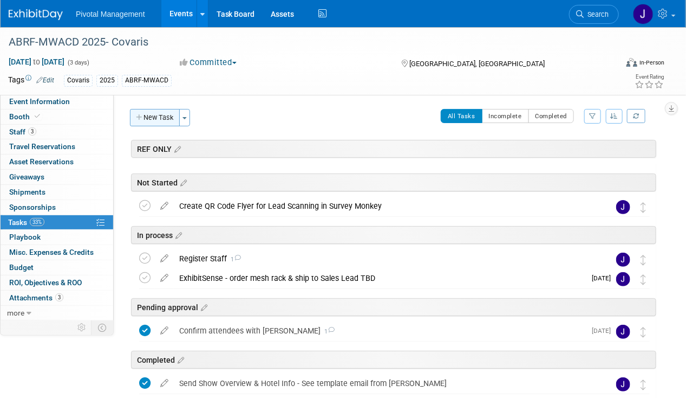
click at [161, 117] on button "New Task" at bounding box center [155, 117] width 50 height 17
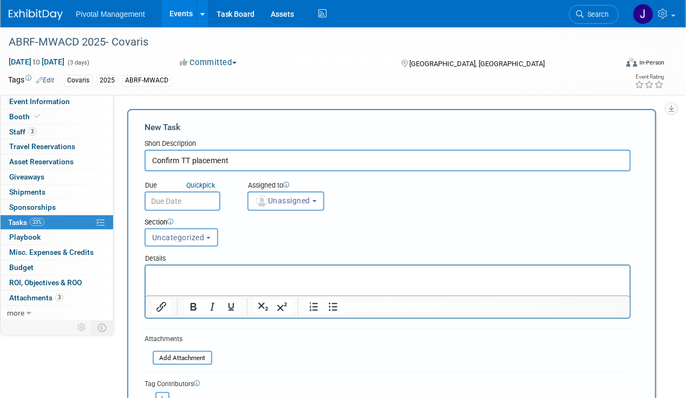
type input "Confirm TT placement"
click at [233, 274] on p "Rich Text Area. Press ALT-0 for help." at bounding box center [388, 274] width 472 height 11
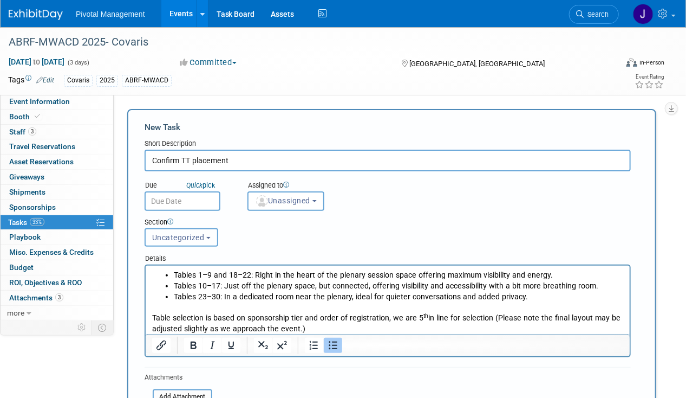
click at [167, 231] on button "Uncategorized" at bounding box center [182, 237] width 74 height 18
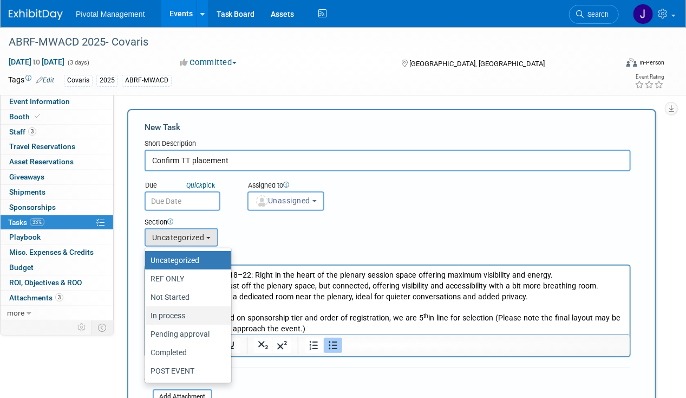
click at [172, 308] on label "In process" at bounding box center [186, 315] width 70 height 14
click at [147, 312] on input "In process" at bounding box center [143, 315] width 7 height 7
select select "11273470"
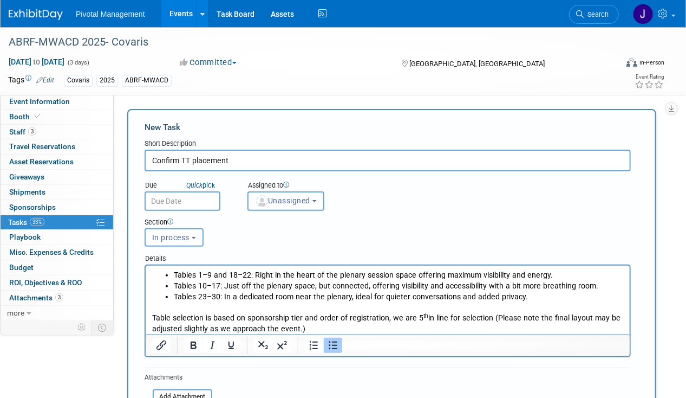
click at [292, 207] on button "Unassigned" at bounding box center [286, 200] width 77 height 19
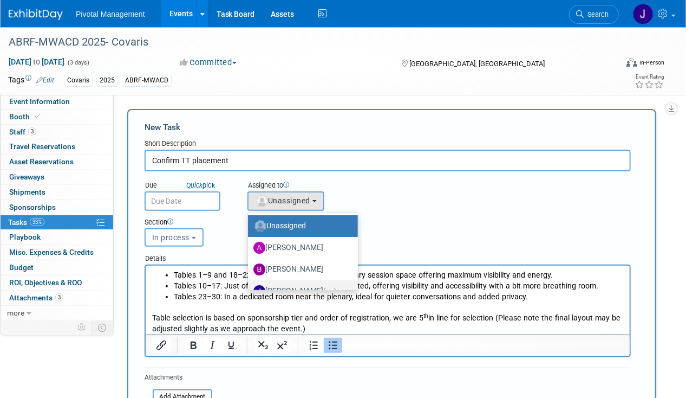
click at [296, 284] on label "Jessica Gatton (me)" at bounding box center [300, 290] width 94 height 17
click at [250, 286] on input "Jessica Gatton (me)" at bounding box center [246, 289] width 7 height 7
select select "497b41a6-53ff-4b84-8c73-e588064afe10"
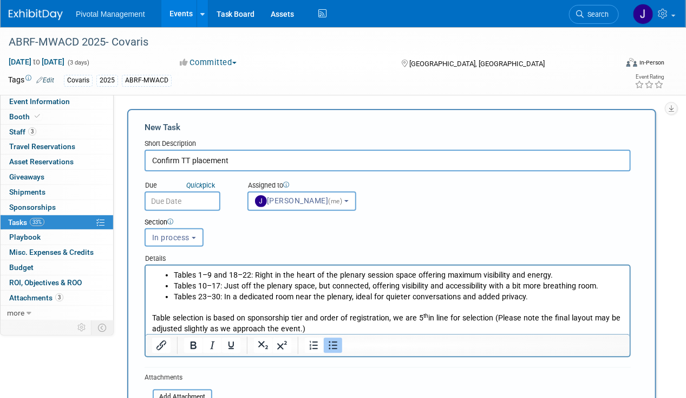
click at [200, 205] on body "Pivotal Management Events Add Event Bulk Upload Events Shareable Event Boards R…" at bounding box center [343, 199] width 686 height 398
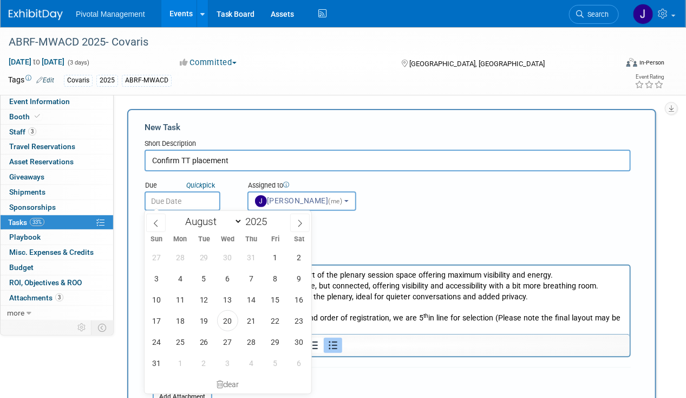
click at [200, 205] on input "text" at bounding box center [183, 200] width 76 height 19
click at [297, 221] on icon at bounding box center [300, 223] width 8 height 8
select select "8"
click at [277, 317] on span "26" at bounding box center [275, 320] width 21 height 21
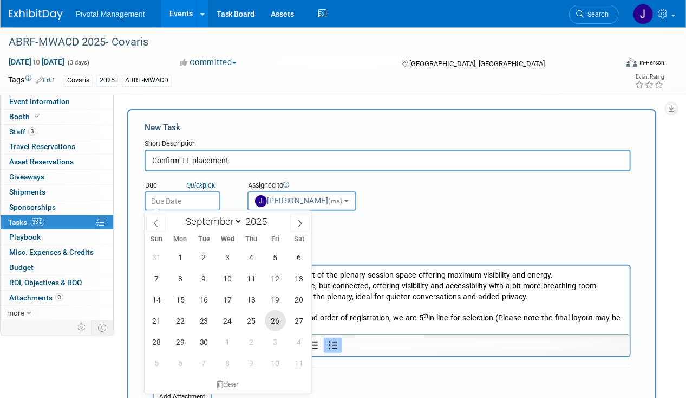
type input "Sep 26, 2025"
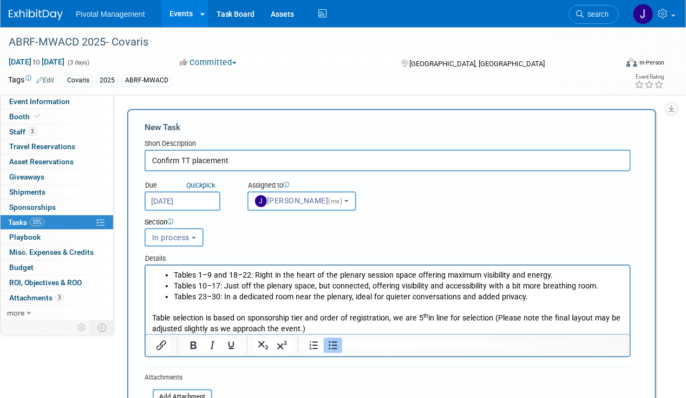
click at [405, 237] on div "Section Uncategorized REF ONLY Not Started In process Pending approval Complete…" at bounding box center [366, 230] width 461 height 38
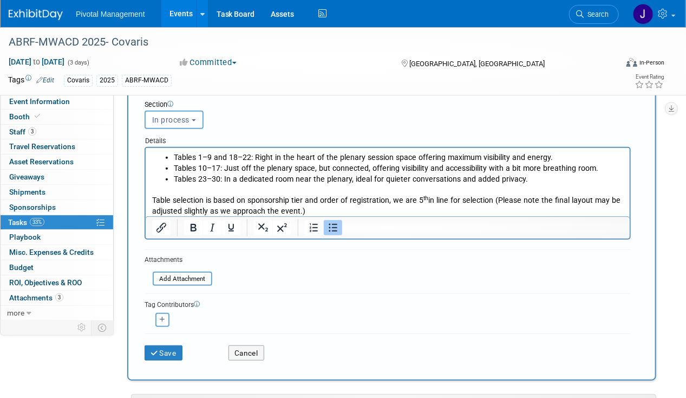
scroll to position [198, 0]
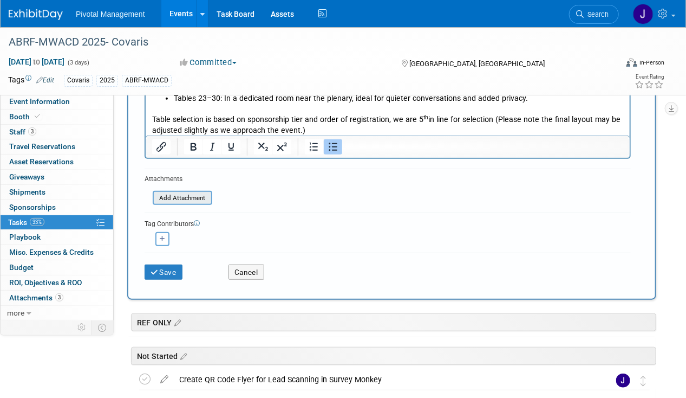
click at [186, 194] on input "file" at bounding box center [146, 198] width 129 height 12
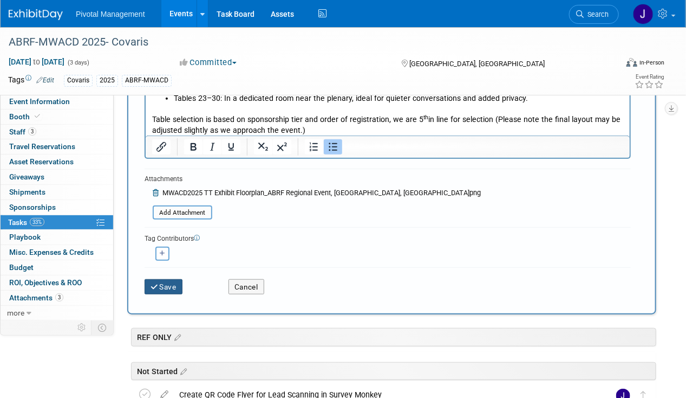
click at [175, 279] on button "Save" at bounding box center [164, 286] width 38 height 15
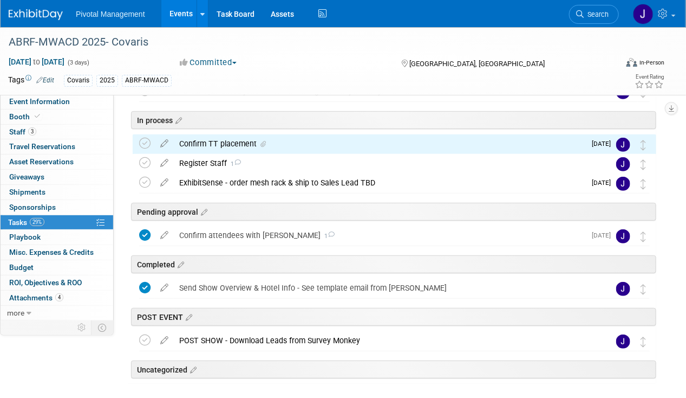
scroll to position [122, 0]
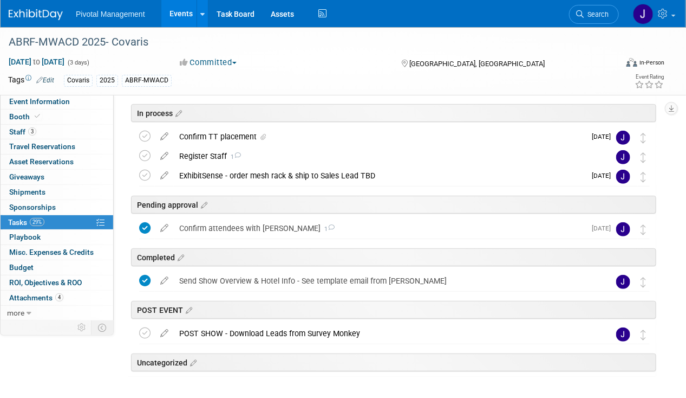
click at [238, 138] on div "Confirm TT placement" at bounding box center [380, 136] width 412 height 18
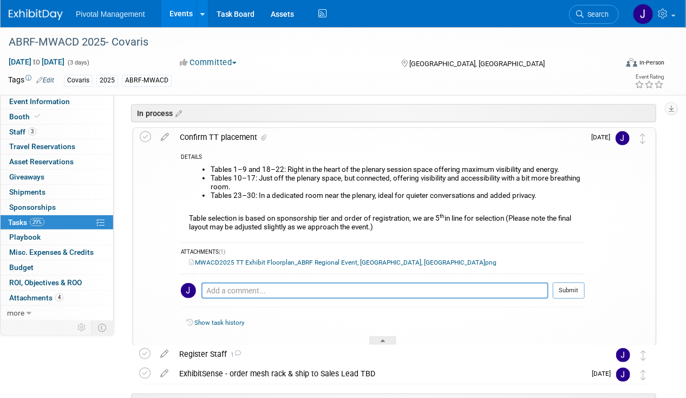
click at [238, 138] on div "Confirm TT placement" at bounding box center [379, 137] width 411 height 18
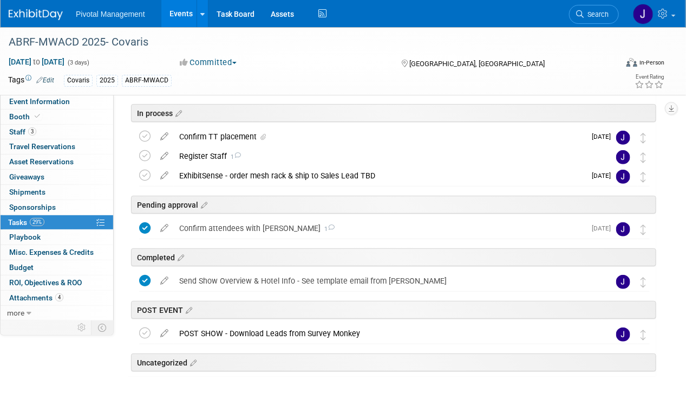
drag, startPoint x: 238, startPoint y: 138, endPoint x: 220, endPoint y: 141, distance: 18.3
click at [217, 136] on div "Confirm TT placement" at bounding box center [380, 136] width 412 height 18
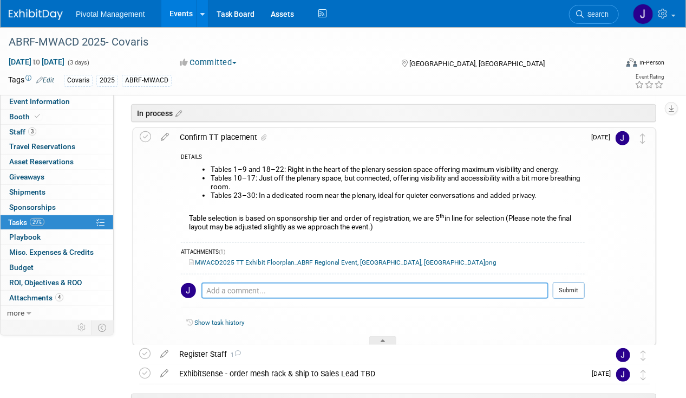
click at [230, 292] on textarea at bounding box center [374, 290] width 347 height 16
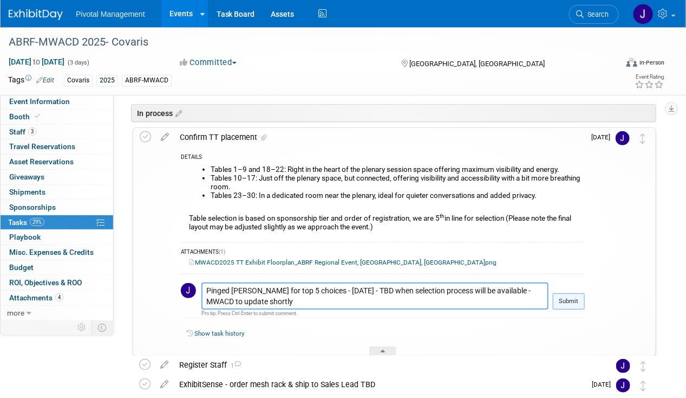
type textarea "Pinged Tom for top 5 choices - 08.20.25 - TBD when selection process will be av…"
click at [570, 296] on button "Submit" at bounding box center [569, 301] width 32 height 16
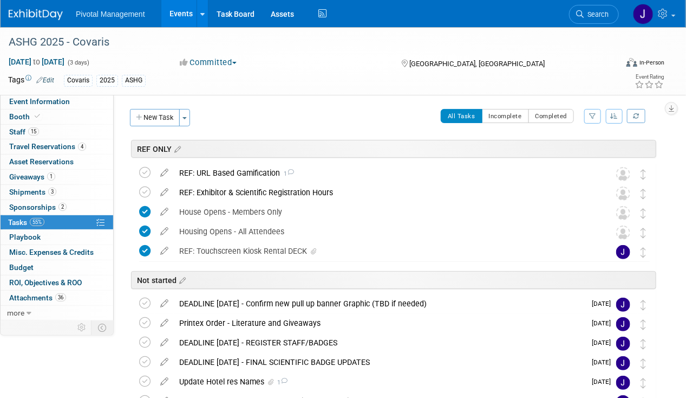
scroll to position [634, 0]
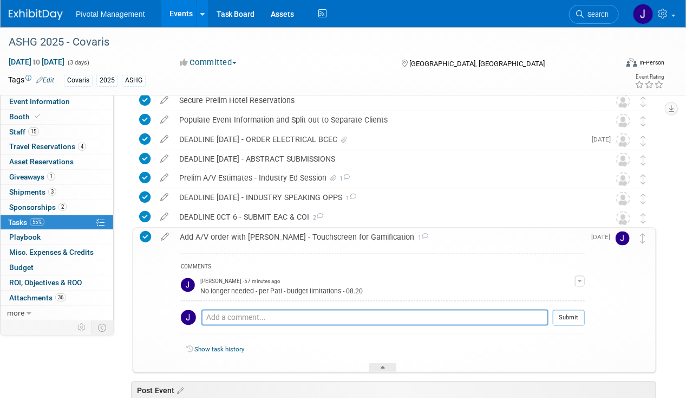
click at [293, 232] on div "Add A/V order with [PERSON_NAME] - Touchscreen for Gamification 1" at bounding box center [379, 237] width 411 height 18
